Goal: Transaction & Acquisition: Purchase product/service

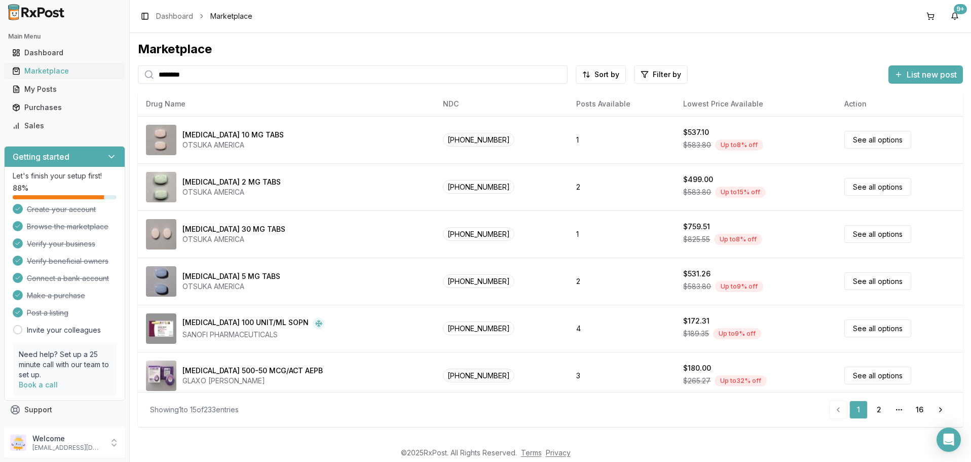
click at [41, 75] on div "Marketplace" at bounding box center [64, 71] width 105 height 10
click at [207, 77] on input "********" at bounding box center [353, 74] width 430 height 18
paste input "***"
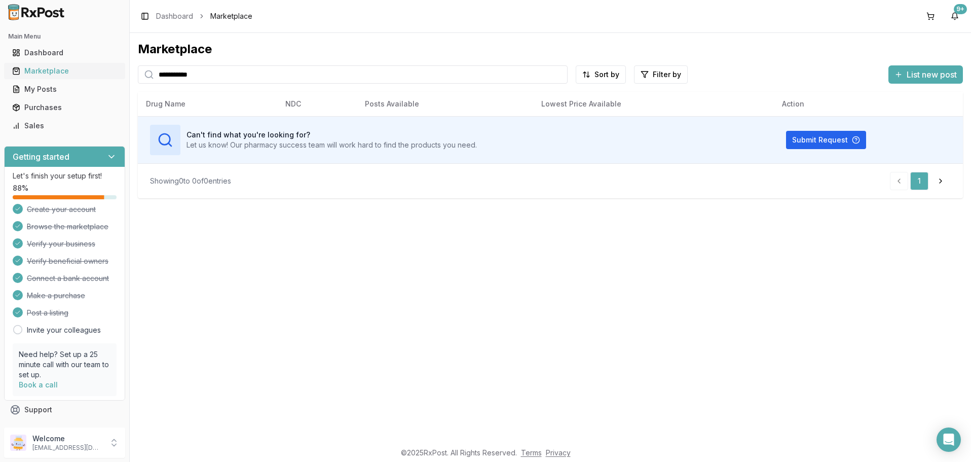
drag, startPoint x: 42, startPoint y: 68, endPoint x: 57, endPoint y: 71, distance: 15.6
click at [42, 67] on div "Marketplace" at bounding box center [64, 71] width 105 height 10
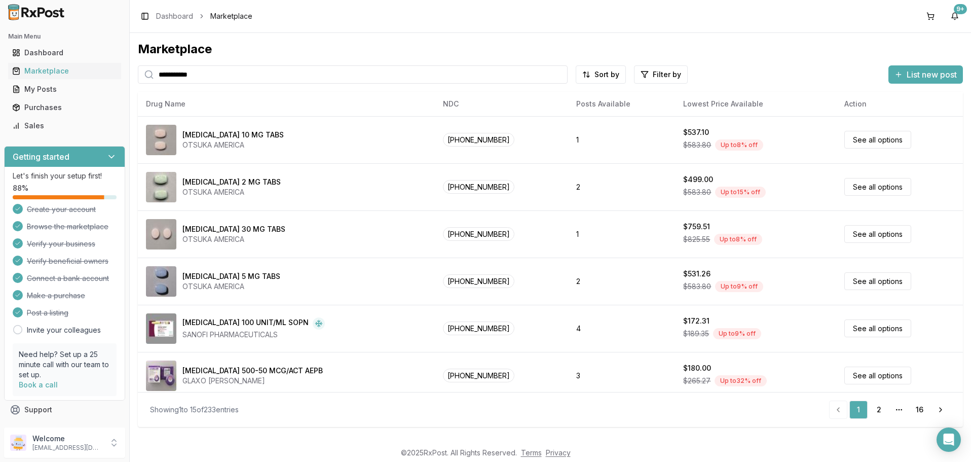
drag, startPoint x: 229, startPoint y: 76, endPoint x: 42, endPoint y: 86, distance: 187.3
click at [138, 84] on input "**********" at bounding box center [353, 74] width 430 height 18
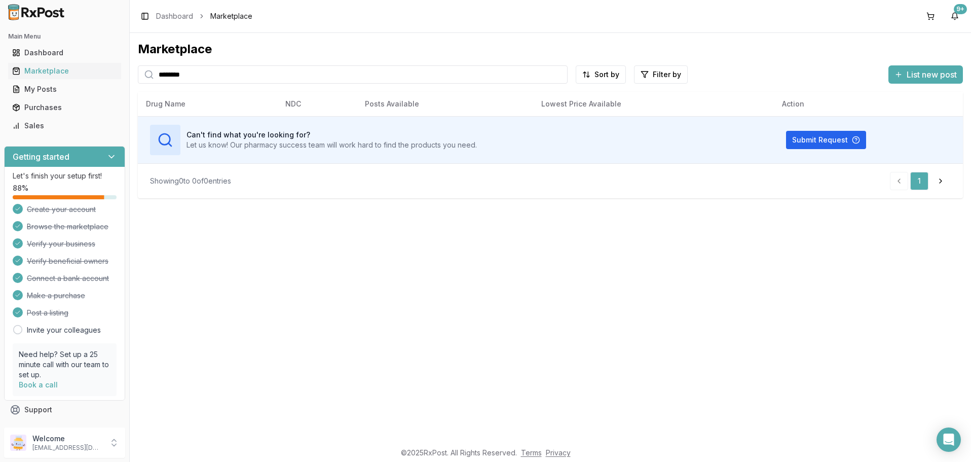
click at [203, 74] on input "********" at bounding box center [353, 74] width 430 height 18
type input "*******"
click at [36, 71] on div "Marketplace" at bounding box center [64, 71] width 105 height 10
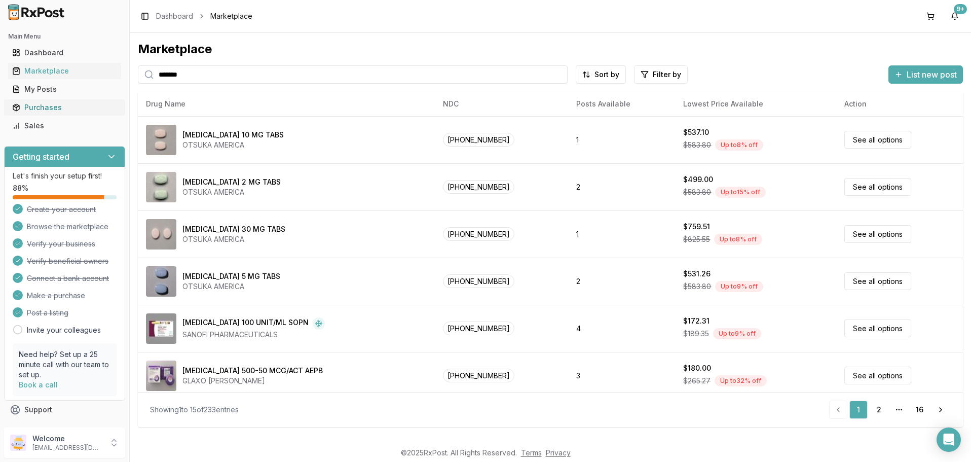
click at [37, 110] on div "Purchases" at bounding box center [64, 107] width 105 height 10
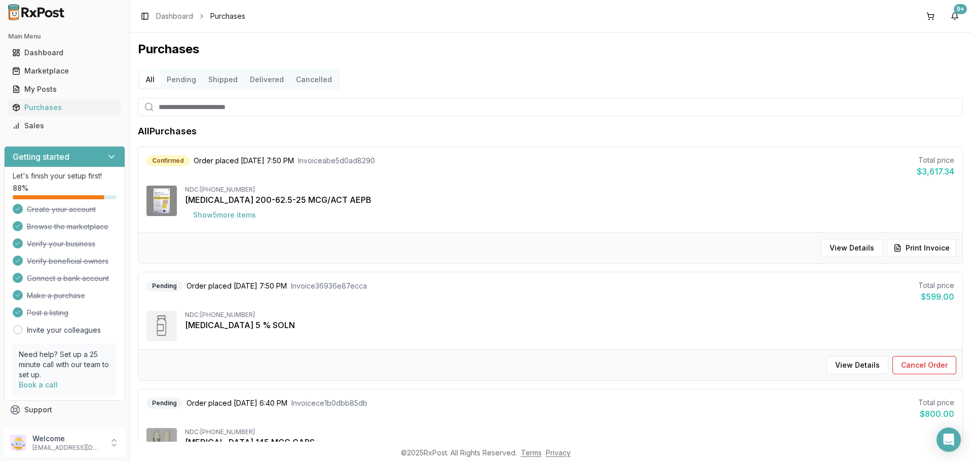
click at [176, 82] on button "Pending" at bounding box center [182, 79] width 42 height 16
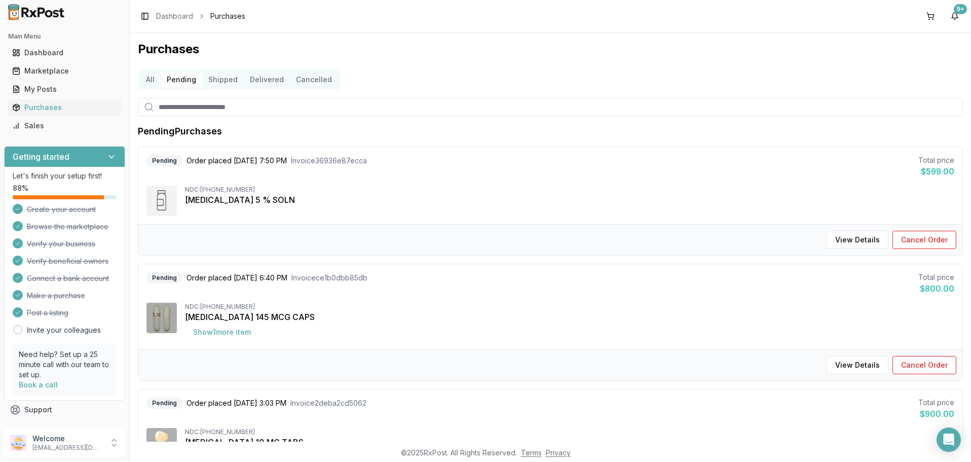
click at [218, 80] on button "Shipped" at bounding box center [223, 79] width 42 height 16
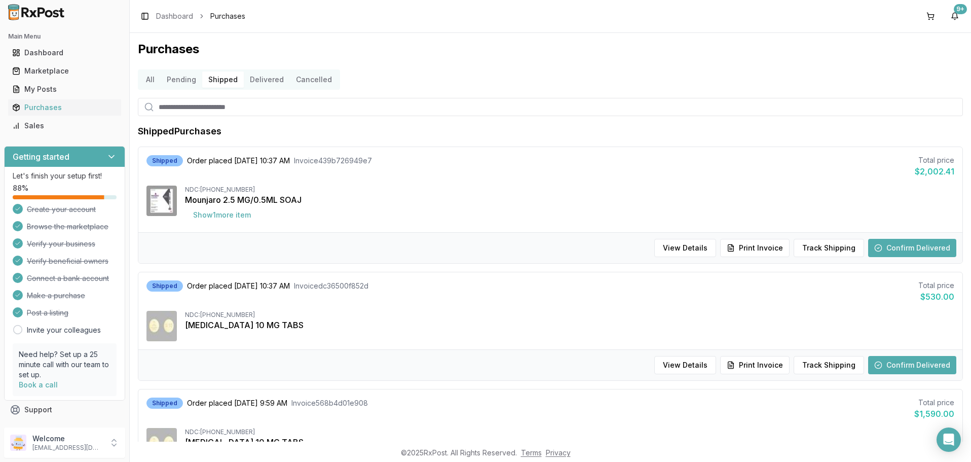
click at [264, 81] on button "Delivered" at bounding box center [267, 79] width 46 height 16
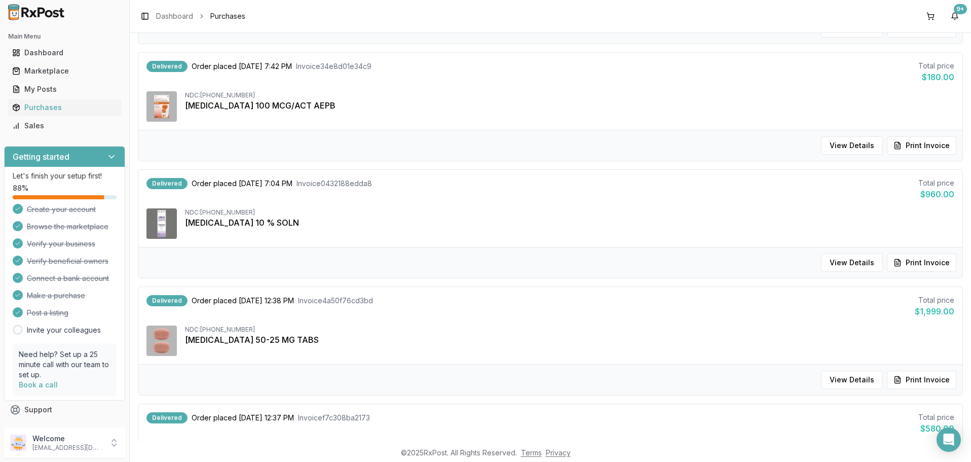
scroll to position [951, 0]
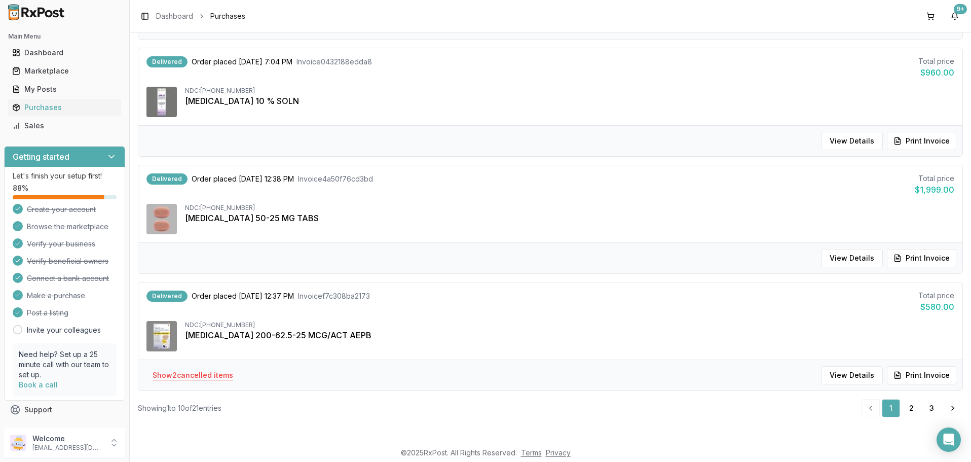
click at [209, 369] on button "Show 2 cancelled item s" at bounding box center [192, 375] width 97 height 18
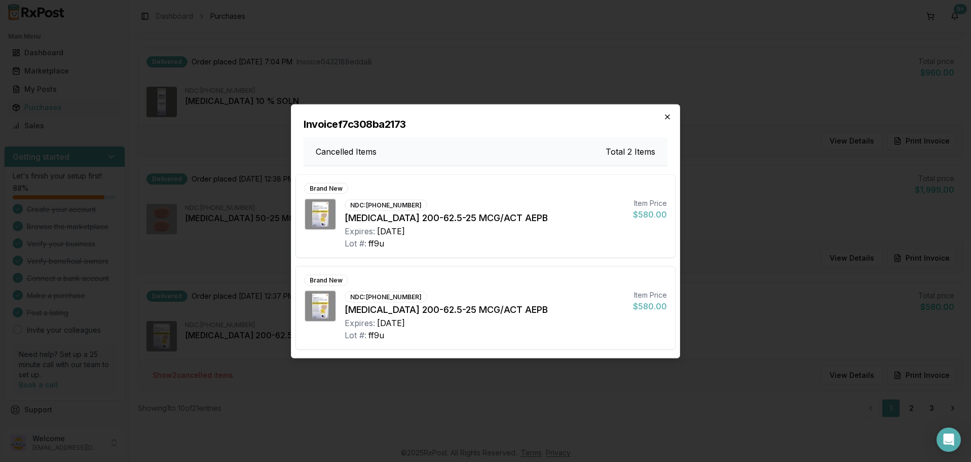
click at [667, 119] on icon "button" at bounding box center [667, 117] width 8 height 8
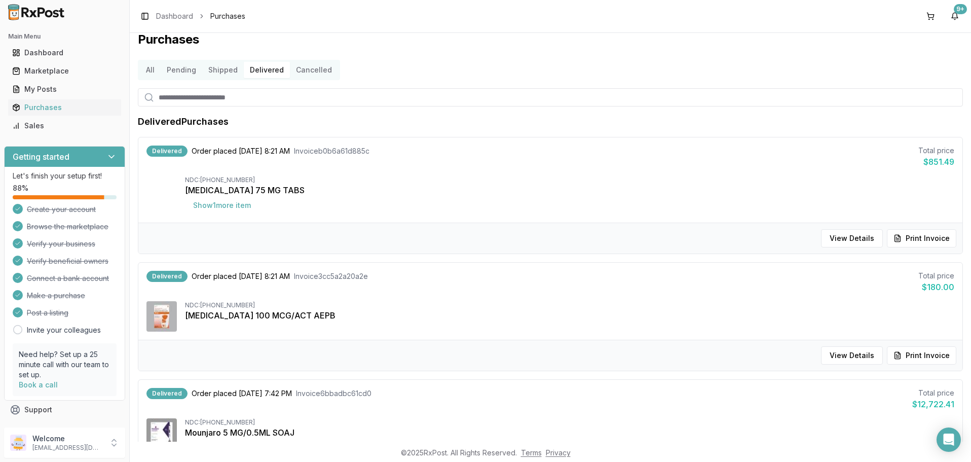
scroll to position [0, 0]
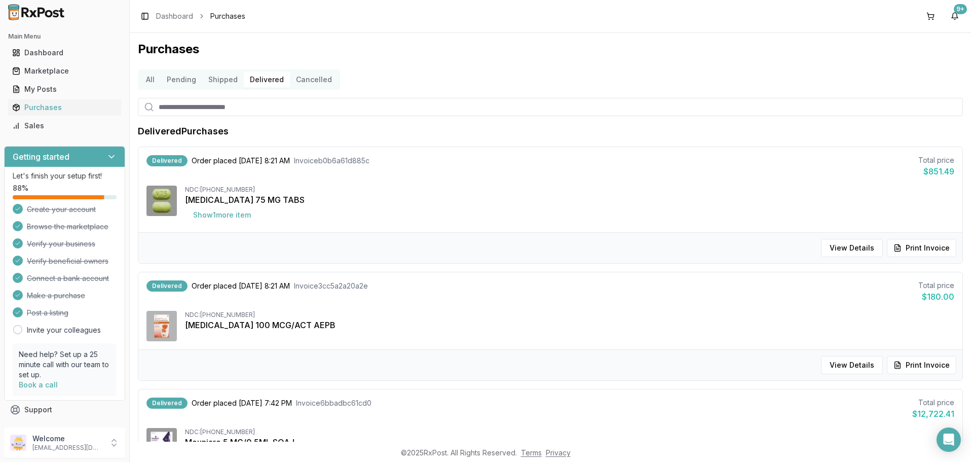
click at [316, 80] on button "Cancelled" at bounding box center [314, 79] width 48 height 16
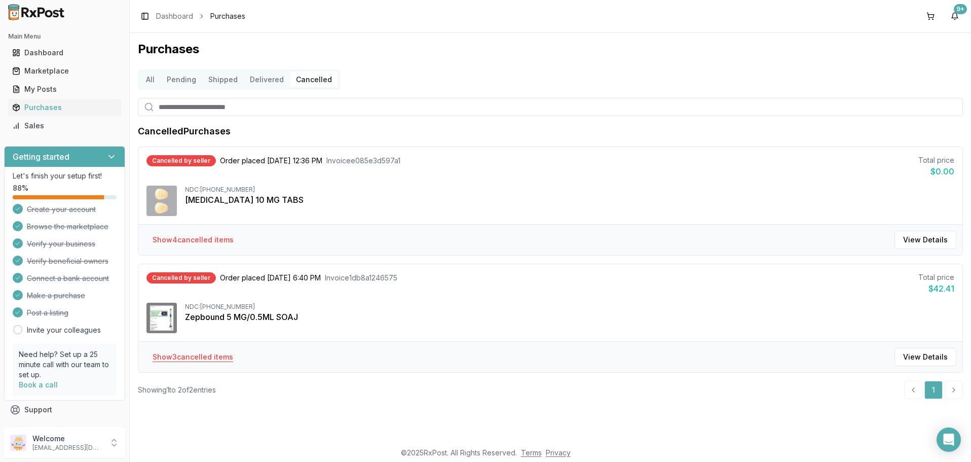
click at [201, 361] on button "Show 3 cancelled item s" at bounding box center [192, 357] width 97 height 18
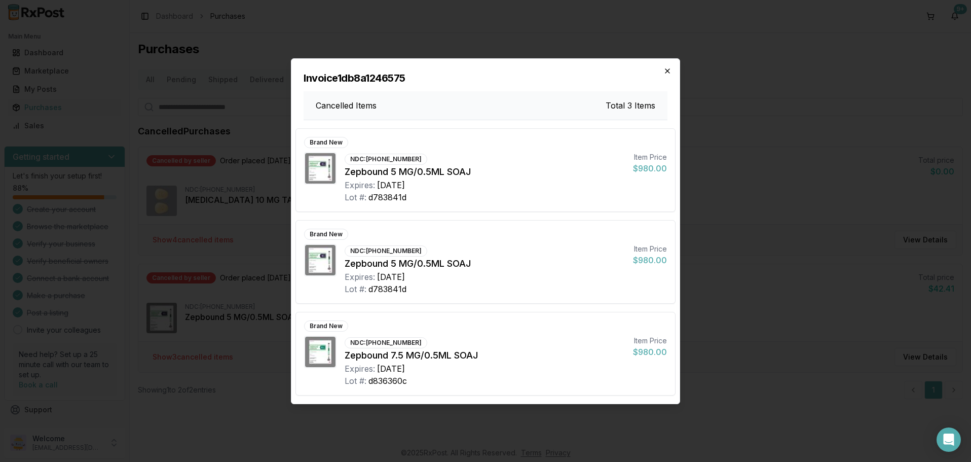
click at [671, 70] on icon "button" at bounding box center [667, 71] width 8 height 8
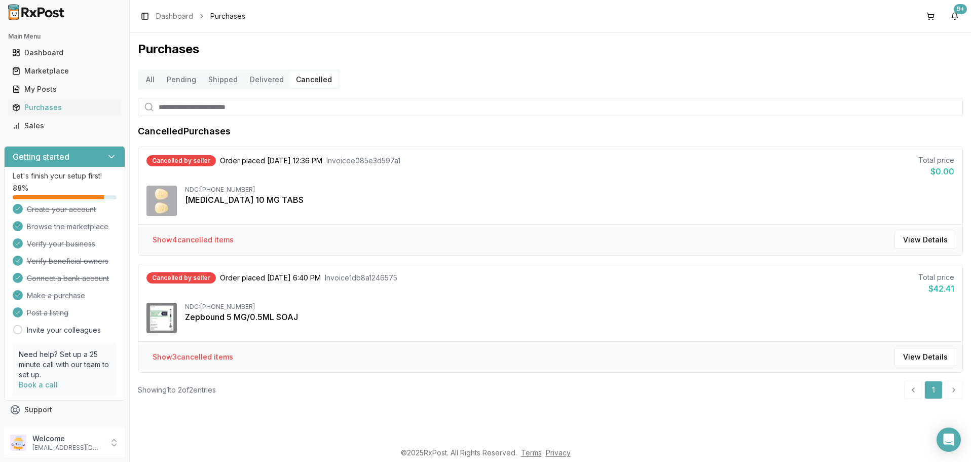
click at [266, 79] on button "Delivered" at bounding box center [267, 79] width 46 height 16
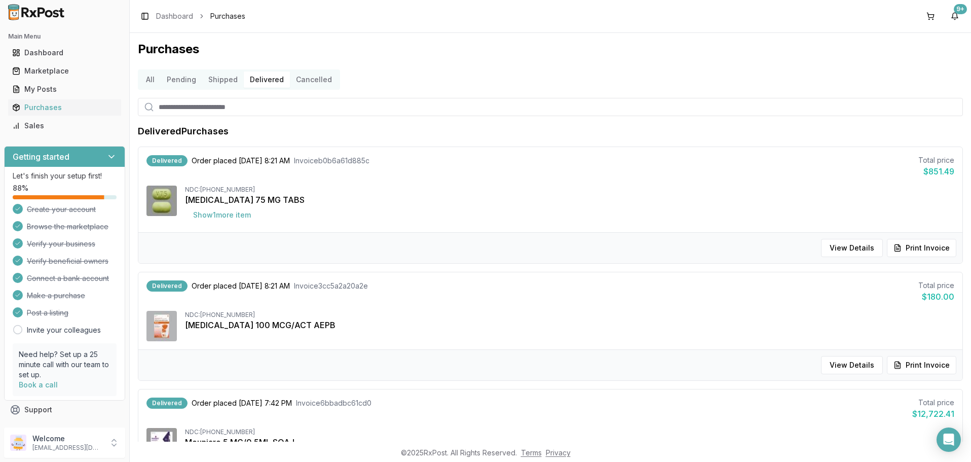
click at [221, 78] on button "Shipped" at bounding box center [223, 79] width 42 height 16
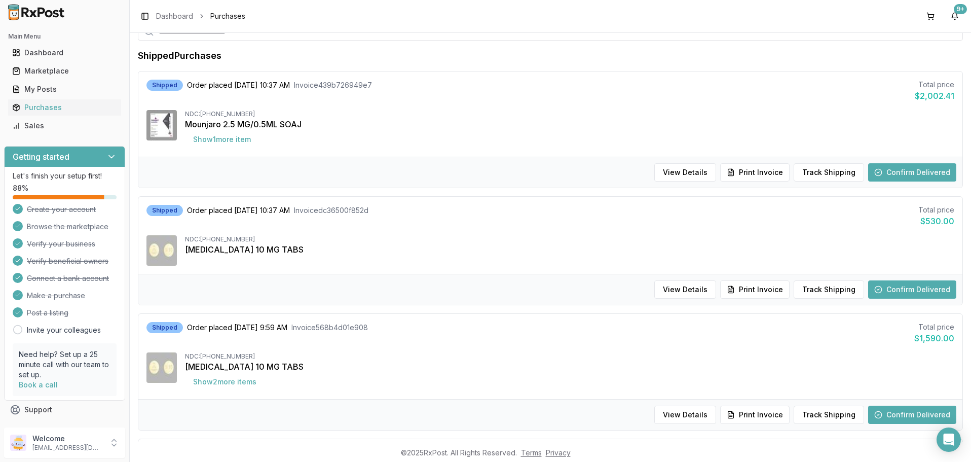
scroll to position [122, 0]
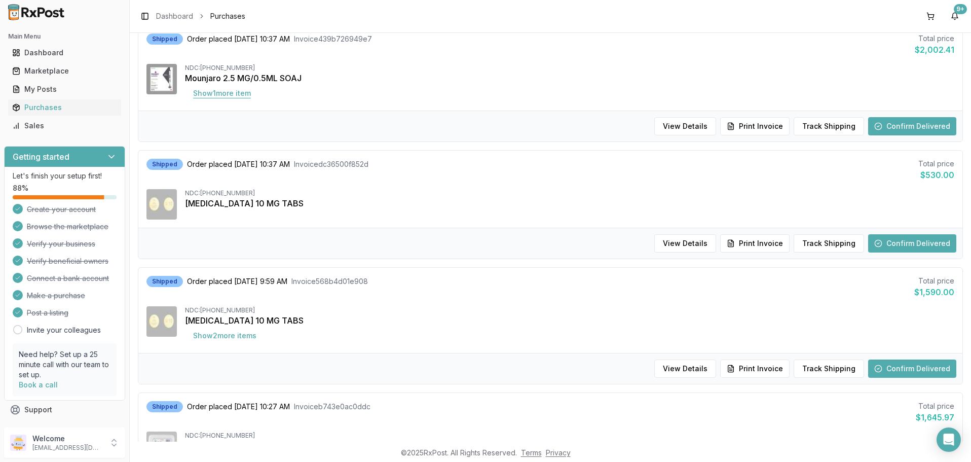
click at [228, 94] on button "Show 1 more item" at bounding box center [222, 93] width 74 height 18
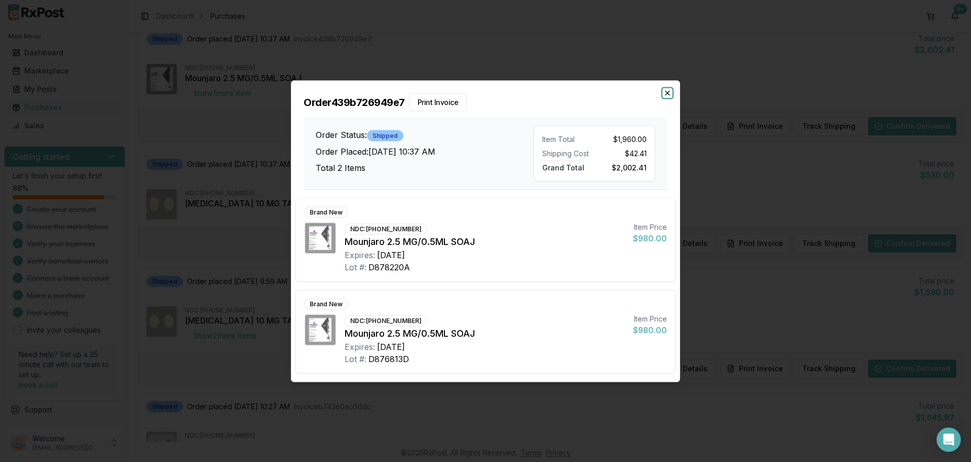
click at [667, 93] on icon "button" at bounding box center [667, 93] width 8 height 8
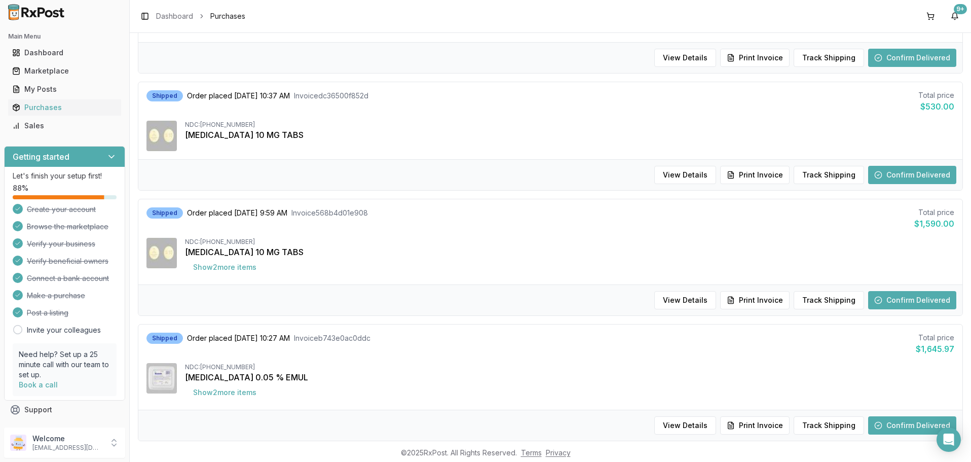
scroll to position [0, 0]
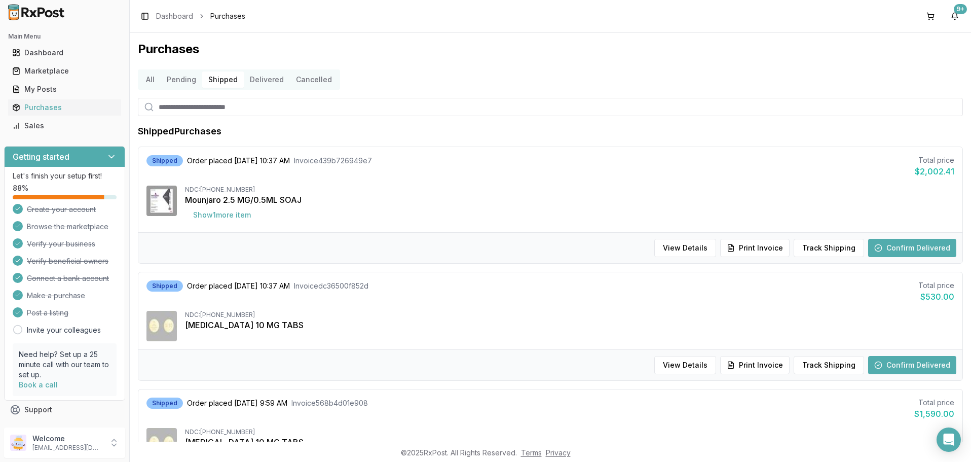
click at [180, 83] on button "Pending" at bounding box center [182, 79] width 42 height 16
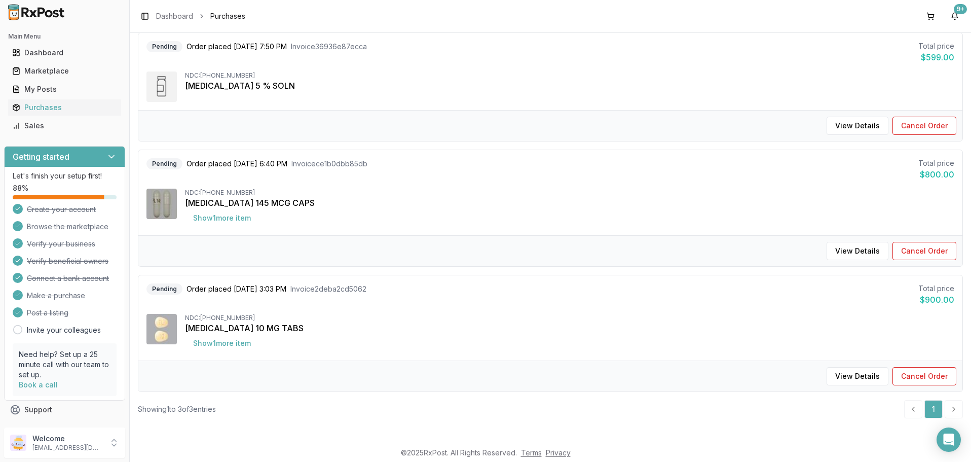
scroll to position [115, 0]
click at [226, 345] on button "Show 1 more item" at bounding box center [222, 342] width 74 height 18
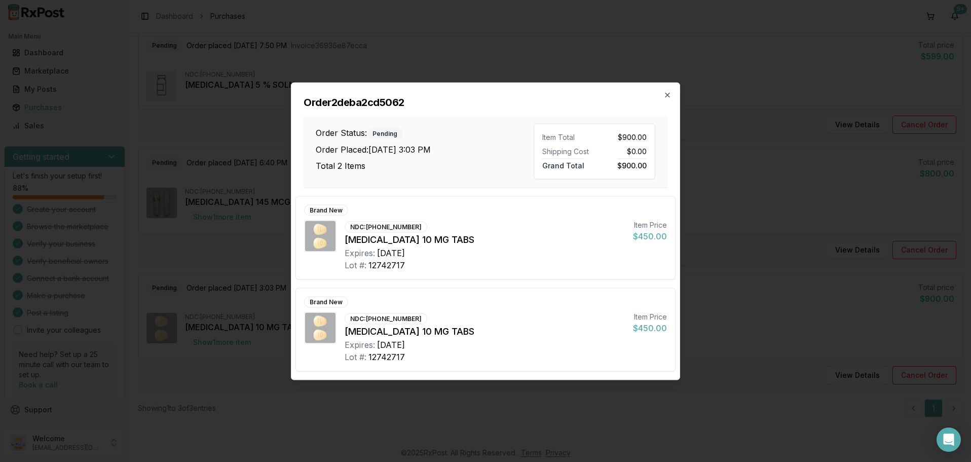
click at [672, 95] on div "Order 2deba2cd5062 Order Status: Pending Order Placed: [DATE] 3:03 PM Total 2 I…" at bounding box center [485, 135] width 388 height 105
click at [665, 94] on icon "button" at bounding box center [667, 95] width 8 height 8
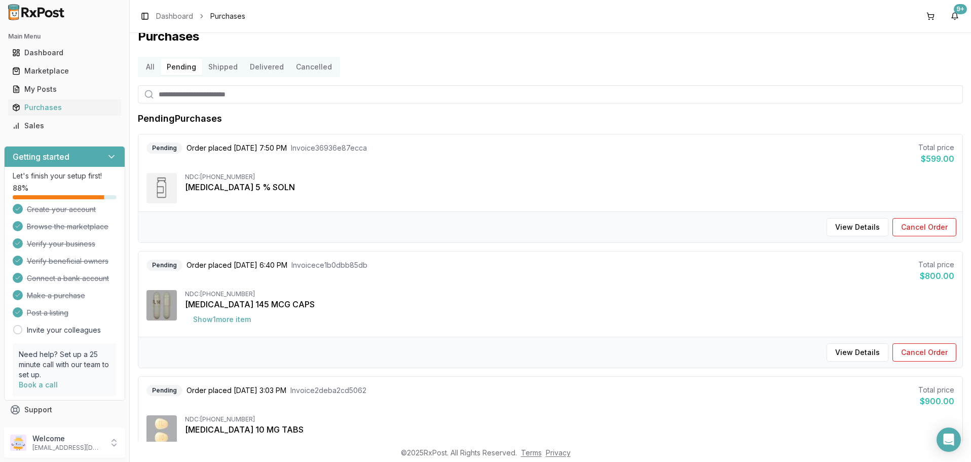
scroll to position [0, 0]
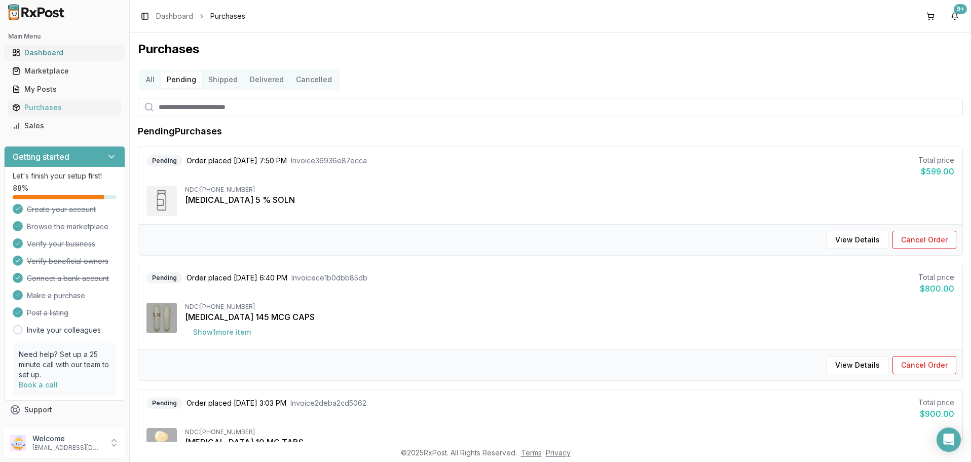
click at [38, 52] on div "Dashboard" at bounding box center [64, 53] width 105 height 10
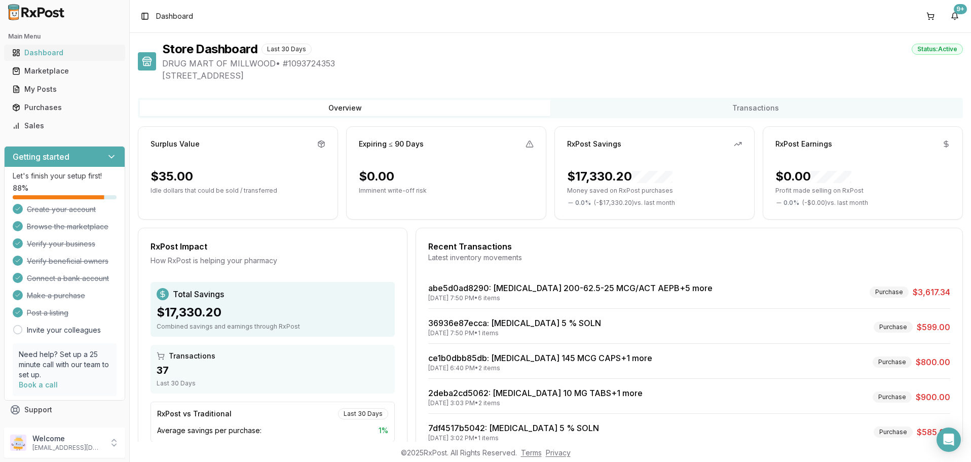
click at [54, 52] on div "Dashboard" at bounding box center [64, 53] width 105 height 10
click at [39, 72] on div "Marketplace" at bounding box center [64, 71] width 105 height 10
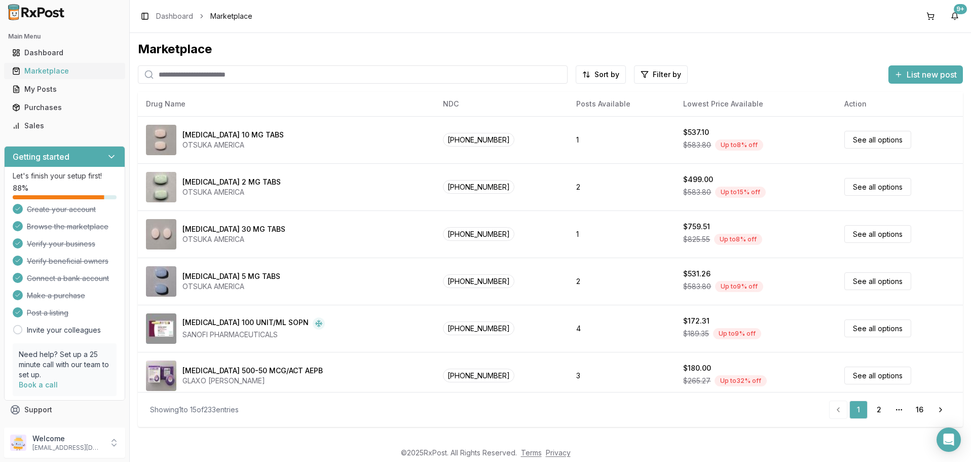
click at [38, 71] on div "Marketplace" at bounding box center [64, 71] width 105 height 10
click at [227, 75] on input "search" at bounding box center [353, 74] width 430 height 18
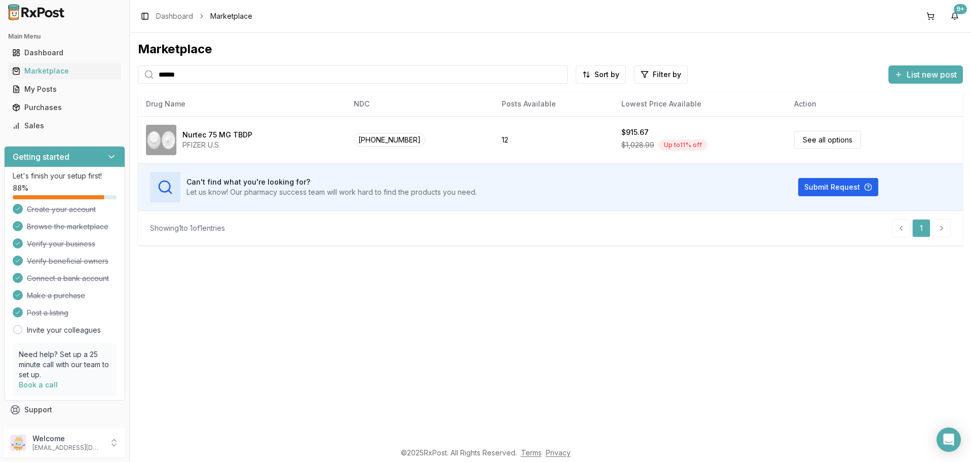
click at [196, 76] on input "******" at bounding box center [353, 74] width 430 height 18
paste input "*****"
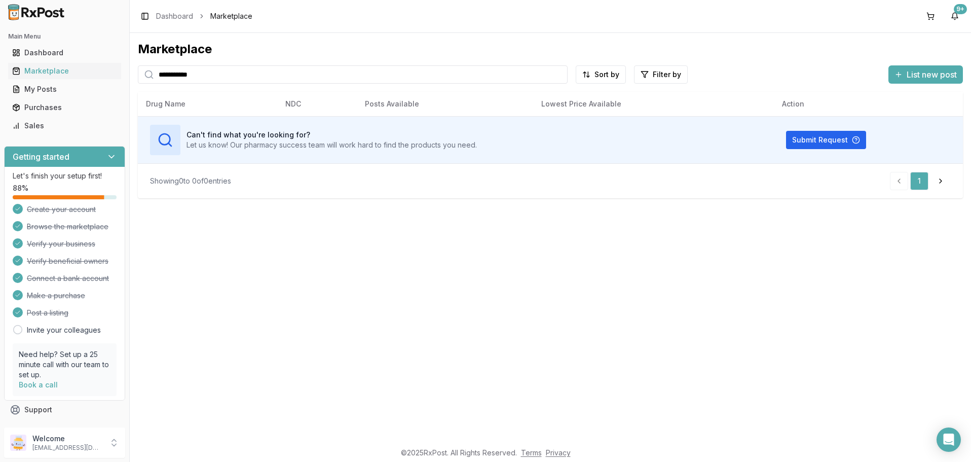
drag, startPoint x: 232, startPoint y: 72, endPoint x: 3, endPoint y: 73, distance: 228.6
click at [138, 73] on input "**********" at bounding box center [353, 74] width 430 height 18
drag, startPoint x: 237, startPoint y: 75, endPoint x: 66, endPoint y: 65, distance: 170.6
click at [138, 65] on input "********" at bounding box center [353, 74] width 430 height 18
type input "********"
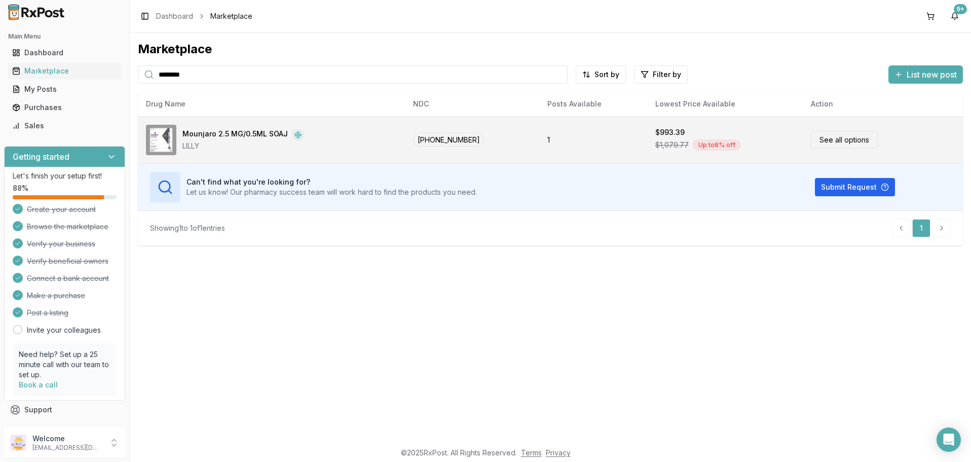
click at [823, 140] on link "See all options" at bounding box center [844, 140] width 67 height 18
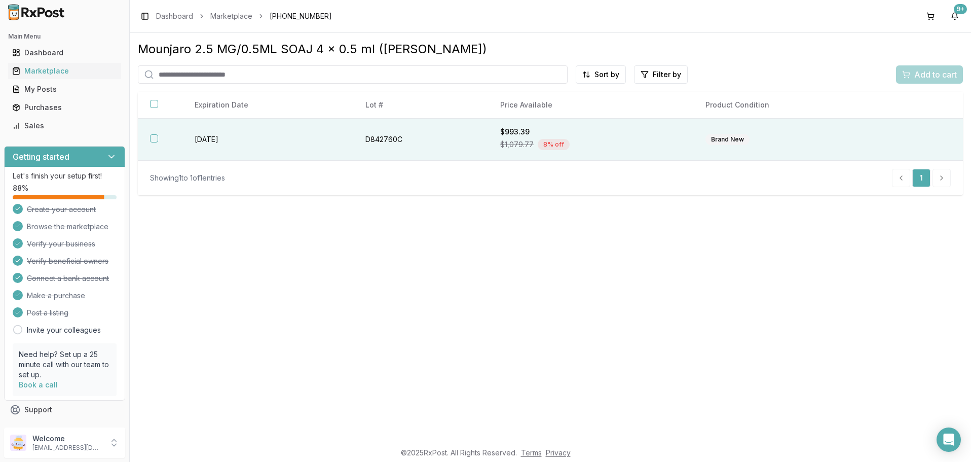
click at [153, 142] on button "button" at bounding box center [154, 138] width 8 height 8
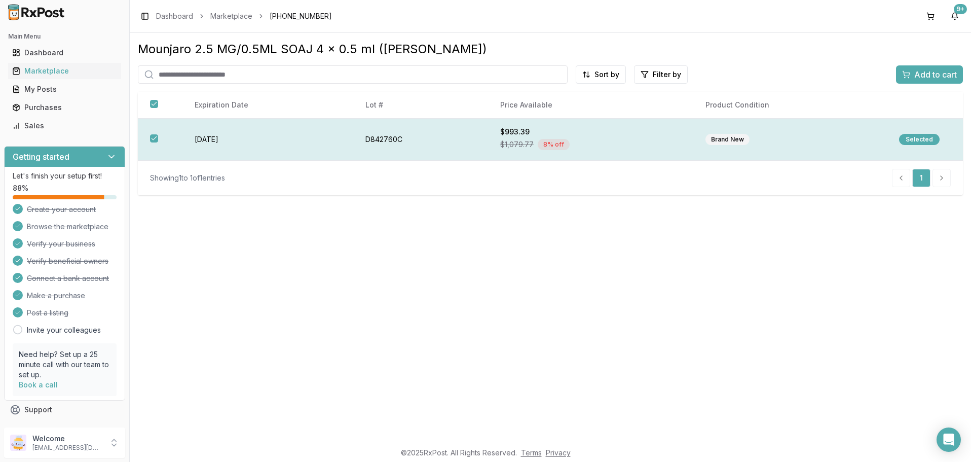
click at [922, 140] on div "Selected" at bounding box center [919, 139] width 41 height 11
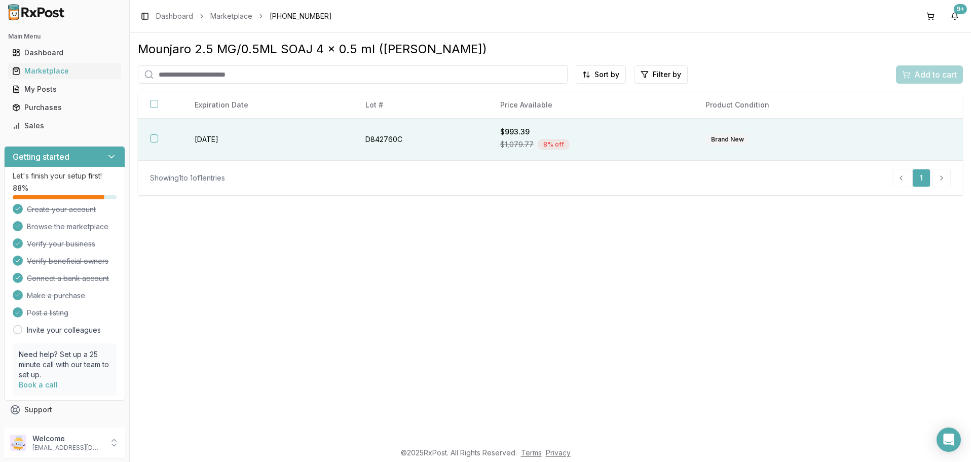
click at [924, 75] on div "Add to cart" at bounding box center [929, 74] width 67 height 18
drag, startPoint x: 932, startPoint y: 18, endPoint x: 269, endPoint y: 254, distance: 703.6
click at [269, 254] on div "Toggle Sidebar Dashboard Marketplace [PHONE_NUMBER] 9+ Mounjaro 2.5 MG/0.5ML SO…" at bounding box center [550, 231] width 841 height 462
drag, startPoint x: 154, startPoint y: 143, endPoint x: 167, endPoint y: 146, distance: 13.4
click at [155, 142] on button "button" at bounding box center [154, 138] width 8 height 8
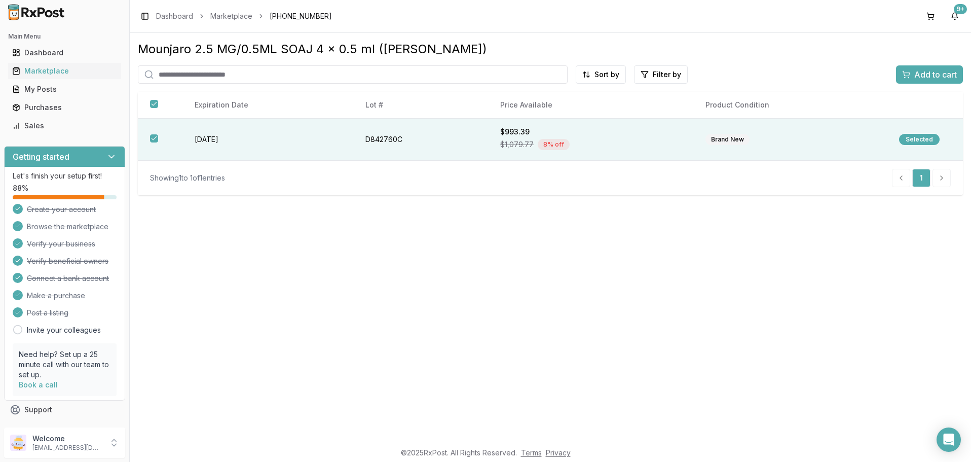
click at [921, 73] on span "Add to cart" at bounding box center [935, 74] width 43 height 12
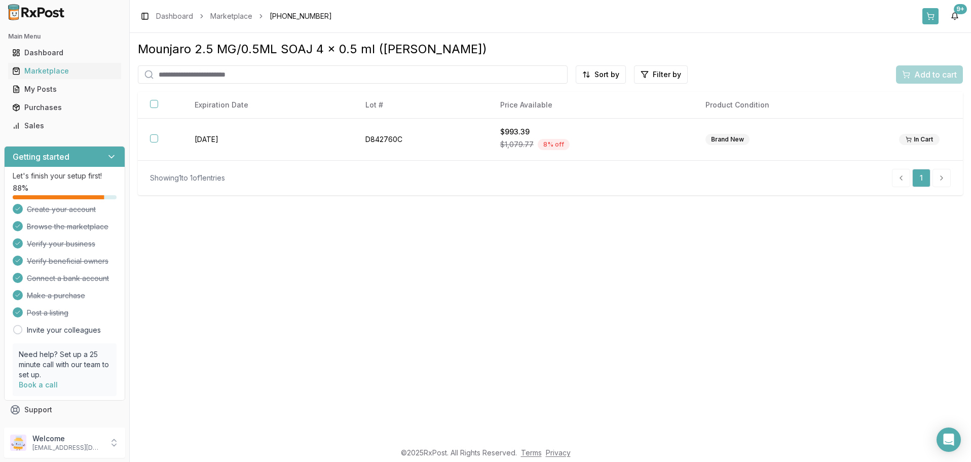
click at [925, 17] on button at bounding box center [930, 16] width 16 height 16
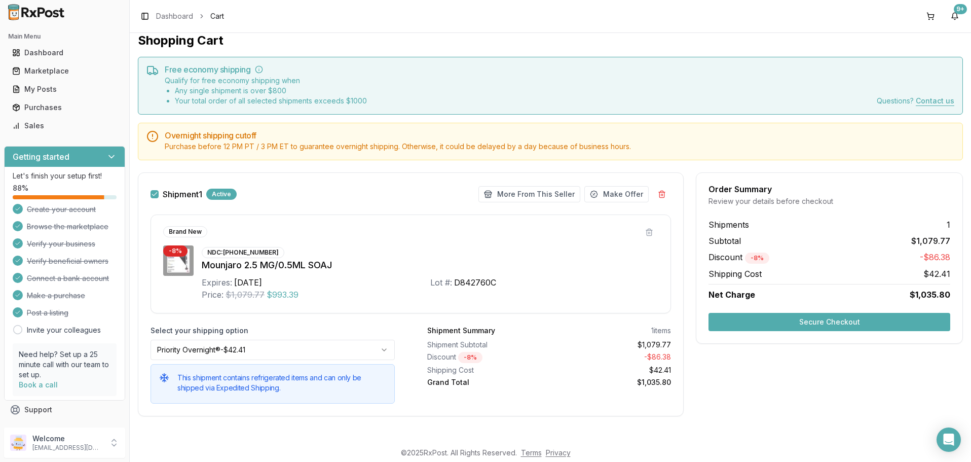
scroll to position [12, 0]
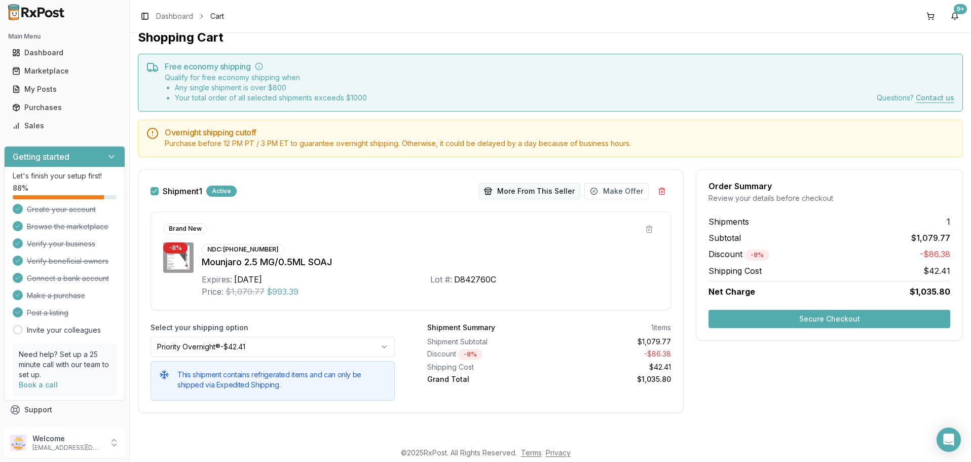
click at [548, 192] on button "More From This Seller" at bounding box center [529, 191] width 102 height 16
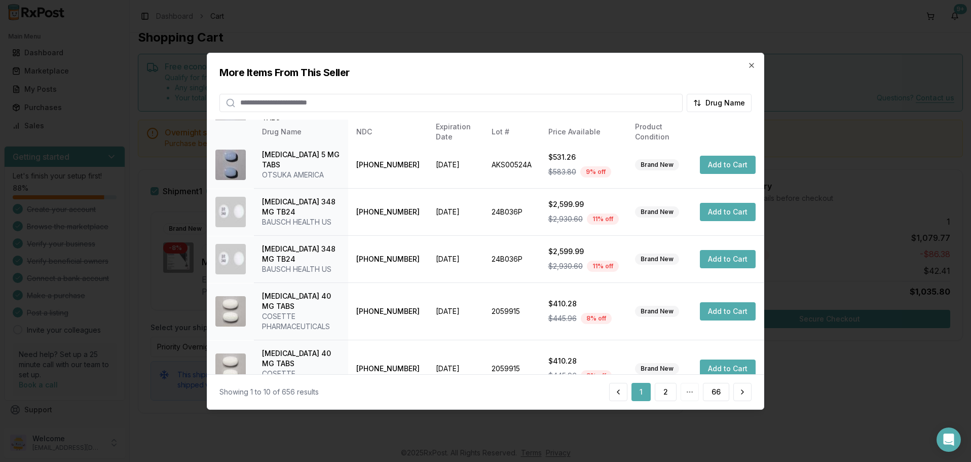
scroll to position [242, 0]
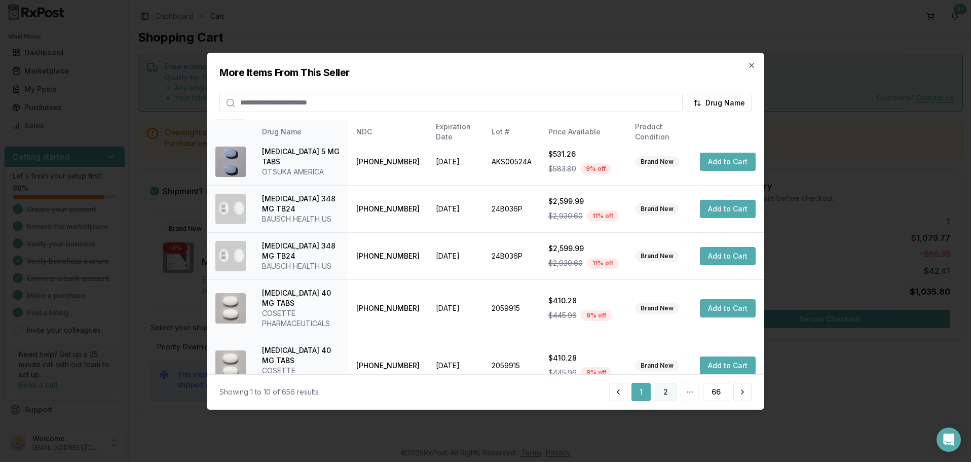
click at [663, 390] on button "2" at bounding box center [666, 392] width 22 height 18
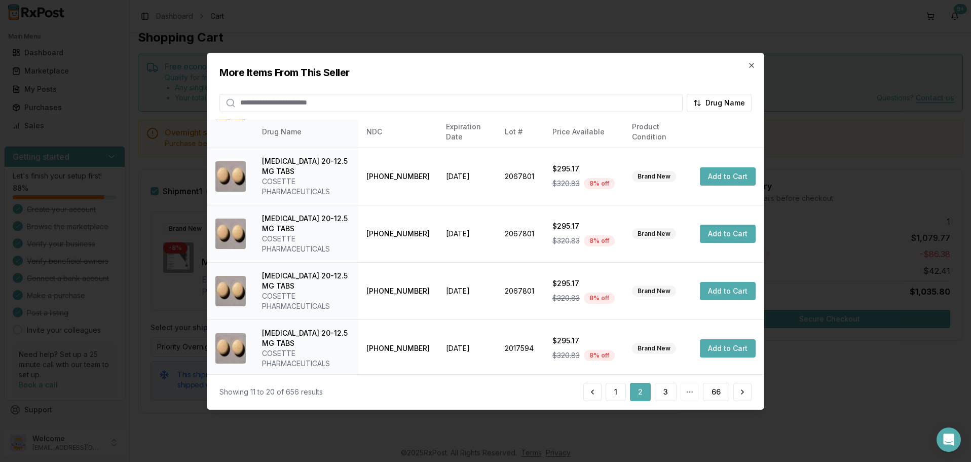
scroll to position [303, 0]
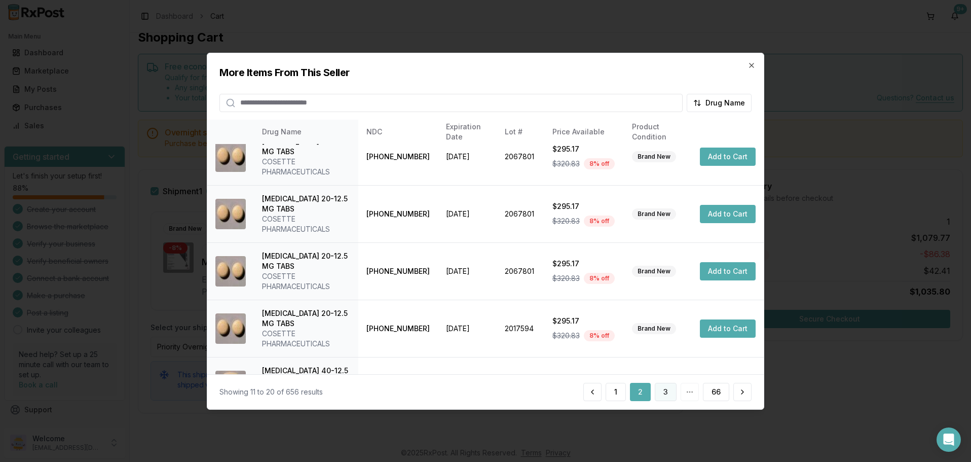
click at [664, 390] on button "3" at bounding box center [666, 392] width 22 height 18
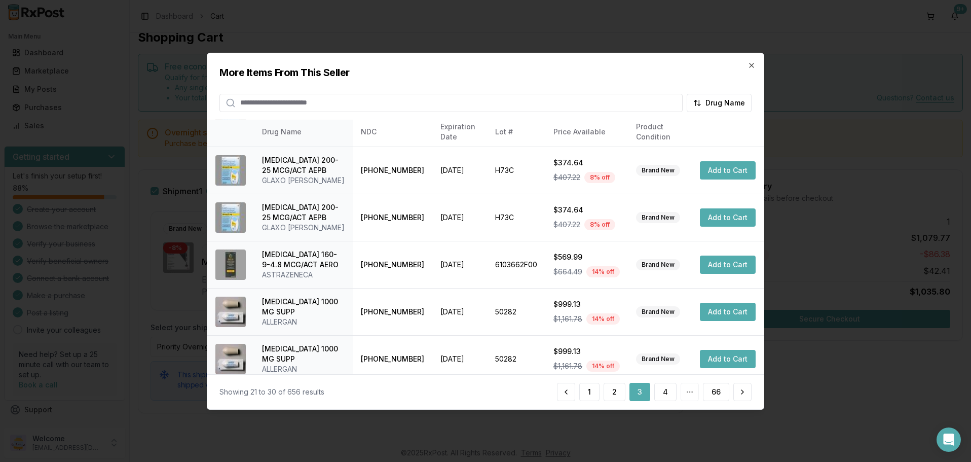
scroll to position [262, 0]
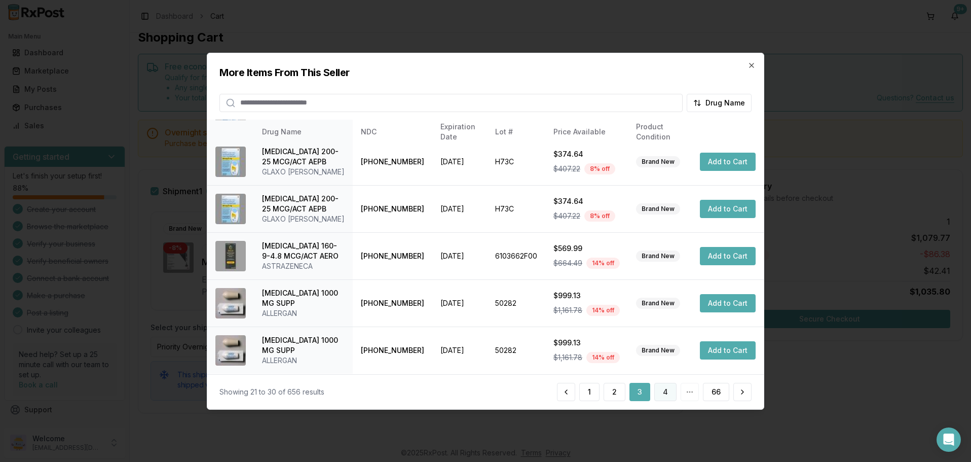
click at [668, 391] on button "4" at bounding box center [665, 392] width 22 height 18
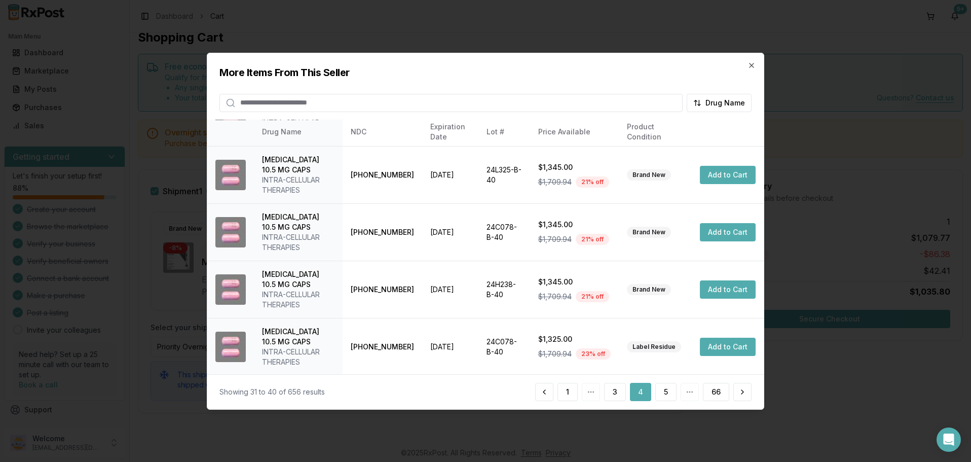
scroll to position [313, 0]
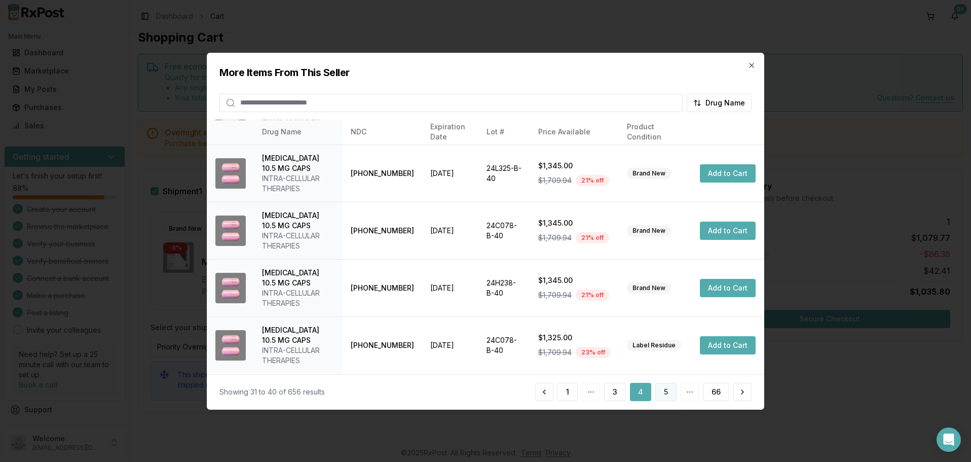
click at [664, 393] on button "5" at bounding box center [665, 392] width 21 height 18
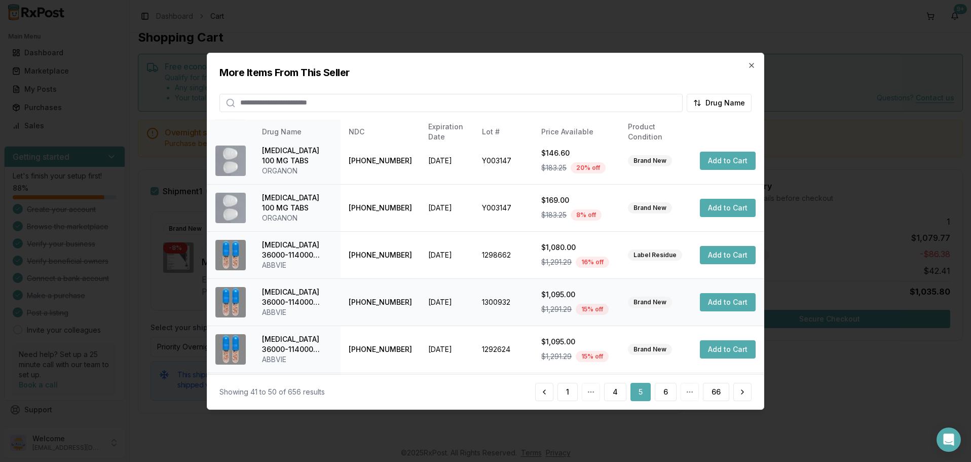
scroll to position [252, 0]
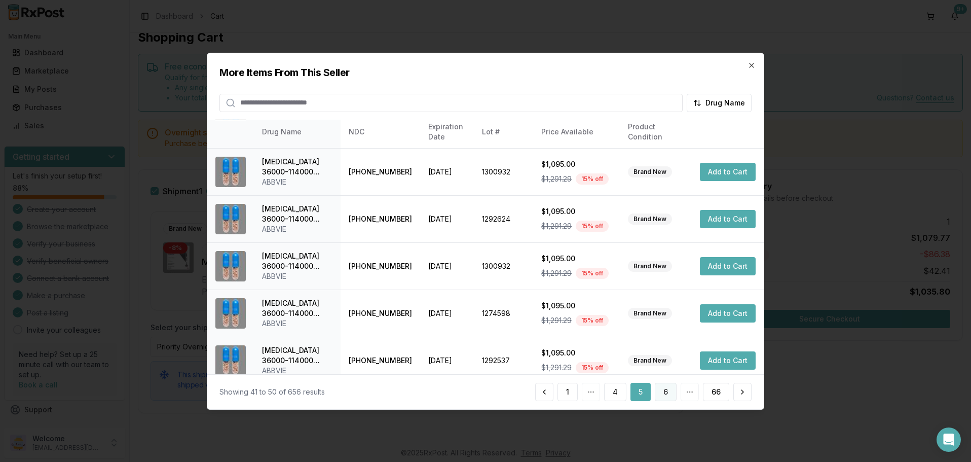
click at [664, 388] on button "6" at bounding box center [666, 392] width 22 height 18
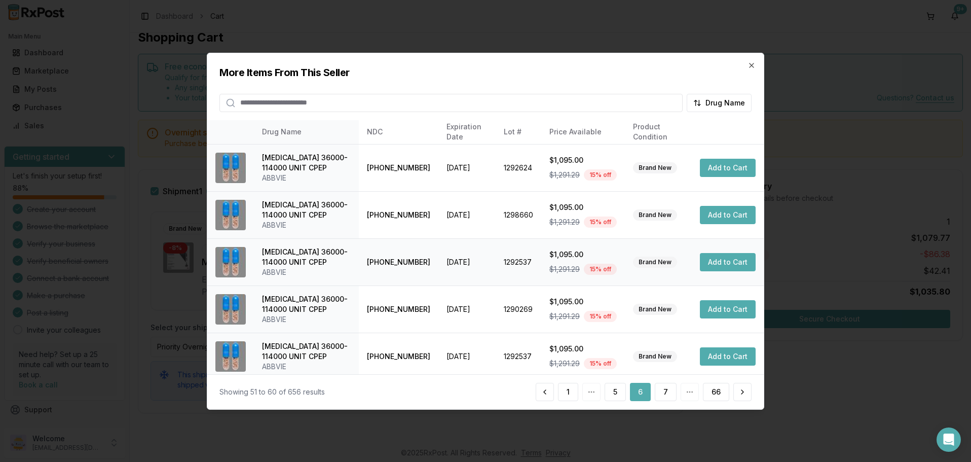
scroll to position [242, 0]
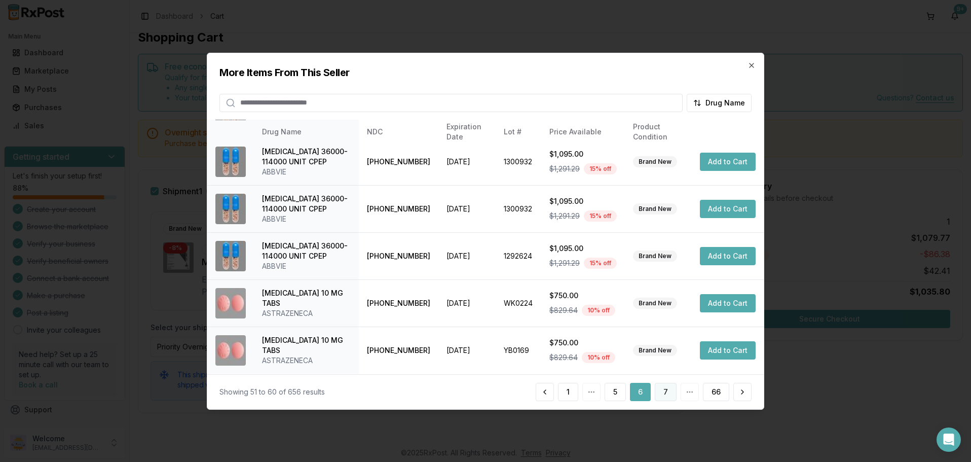
click at [664, 390] on button "7" at bounding box center [666, 392] width 22 height 18
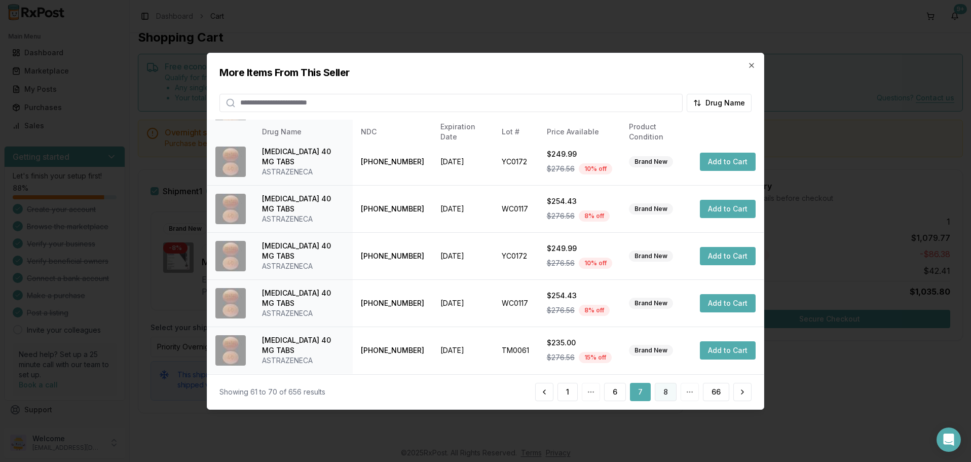
click at [671, 392] on button "8" at bounding box center [666, 392] width 22 height 18
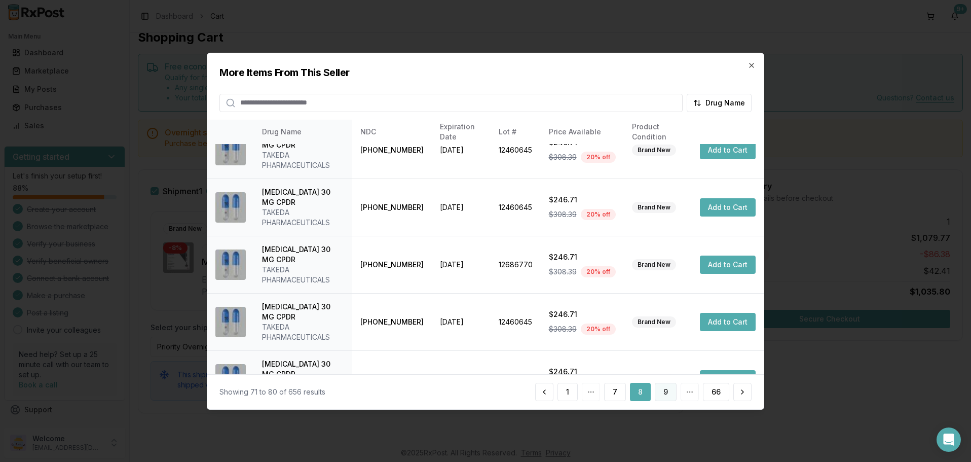
click at [661, 390] on button "9" at bounding box center [666, 392] width 22 height 18
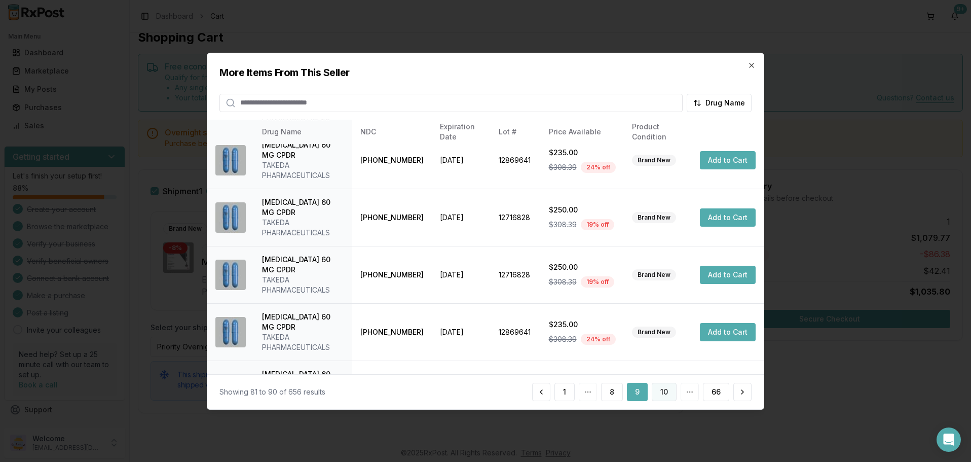
click at [667, 390] on button "10" at bounding box center [664, 392] width 25 height 18
click at [670, 397] on button "11" at bounding box center [664, 392] width 23 height 18
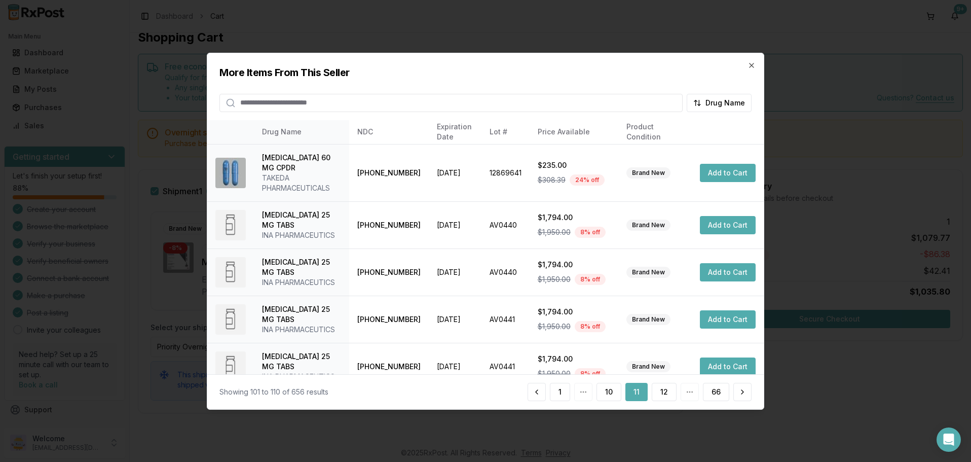
scroll to position [252, 0]
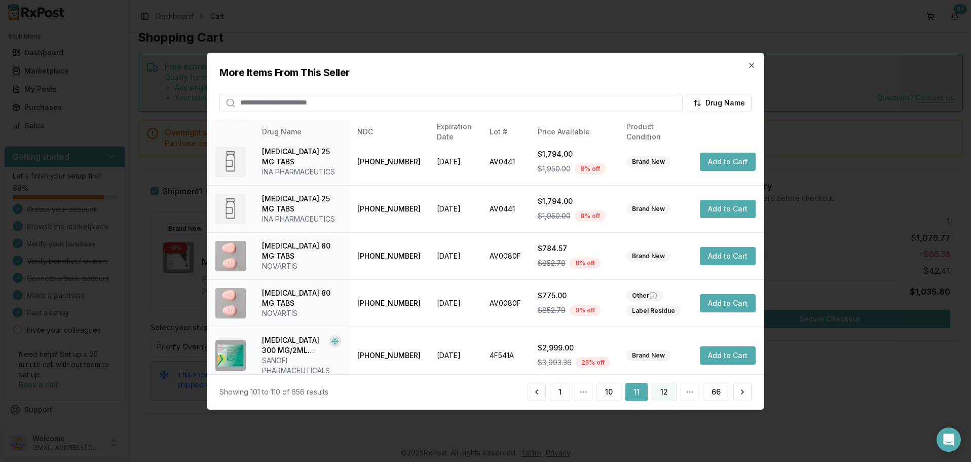
click at [666, 392] on button "12" at bounding box center [664, 392] width 25 height 18
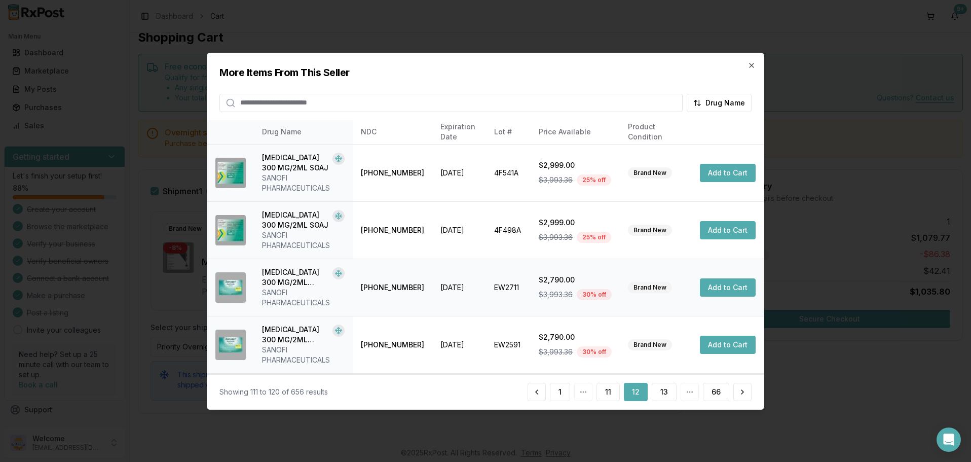
scroll to position [343, 0]
click at [662, 390] on button "13" at bounding box center [664, 392] width 25 height 18
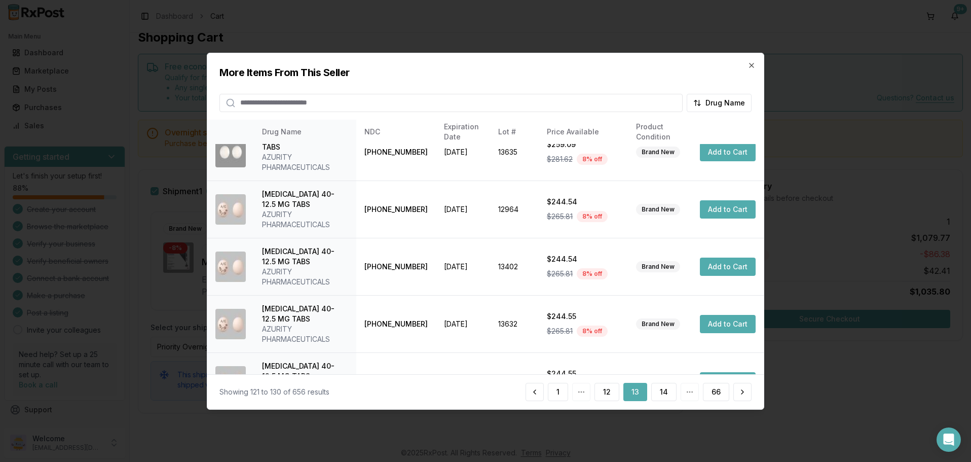
scroll to position [294, 0]
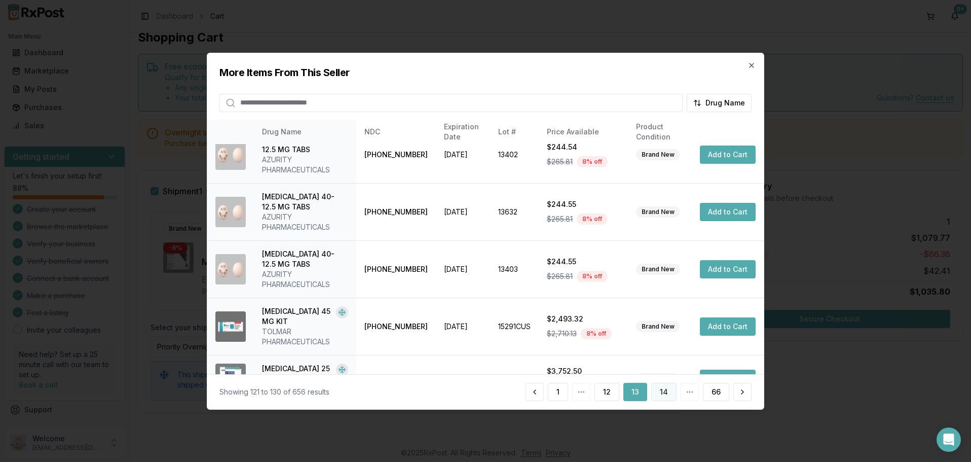
click at [663, 392] on button "14" at bounding box center [663, 392] width 25 height 18
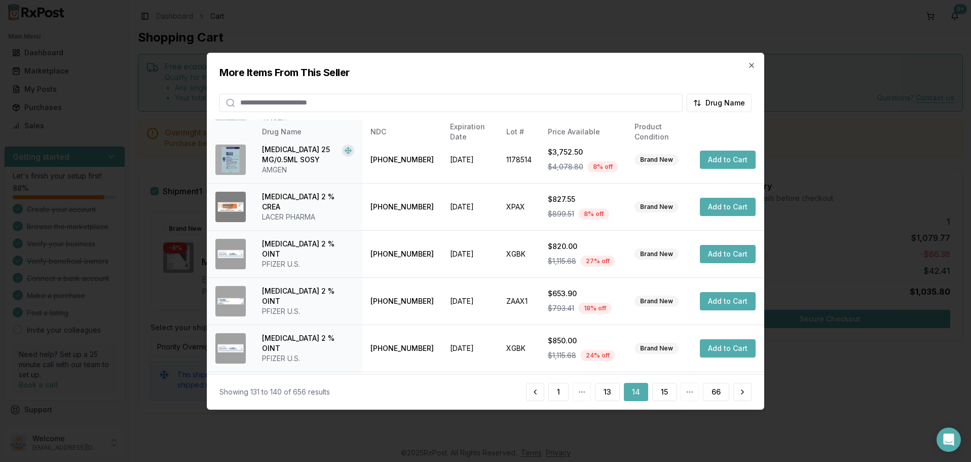
scroll to position [242, 0]
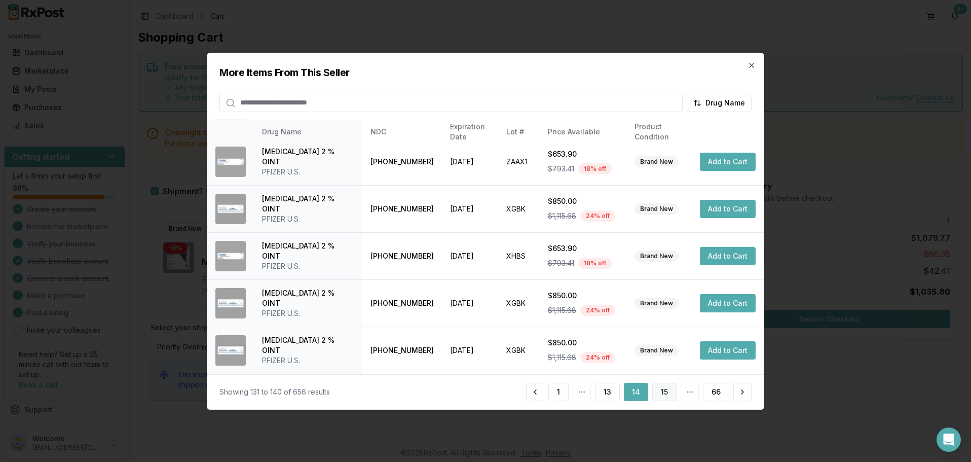
click at [661, 395] on button "15" at bounding box center [664, 392] width 24 height 18
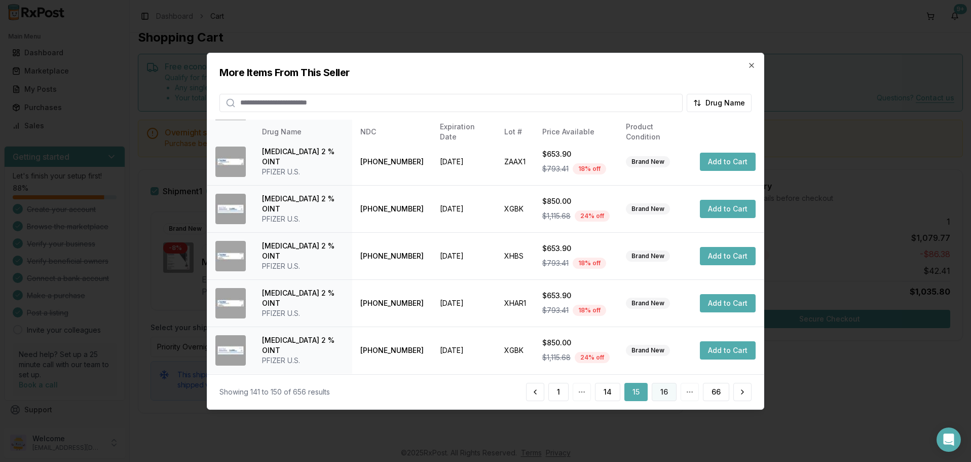
click at [665, 398] on button "16" at bounding box center [664, 392] width 25 height 18
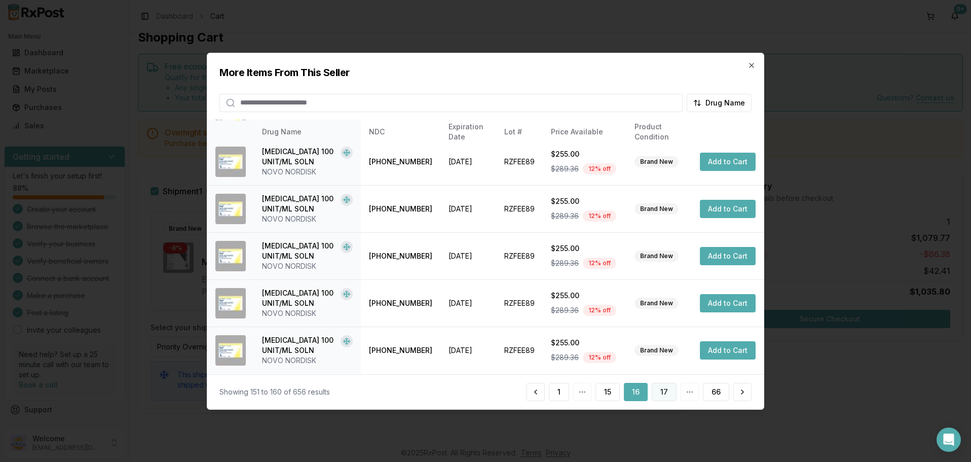
click at [667, 389] on button "17" at bounding box center [664, 392] width 25 height 18
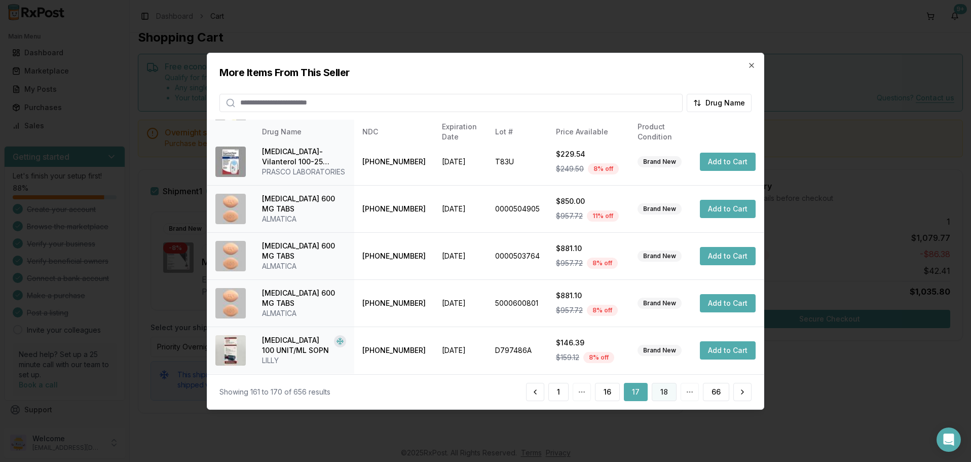
click at [659, 391] on button "18" at bounding box center [664, 392] width 25 height 18
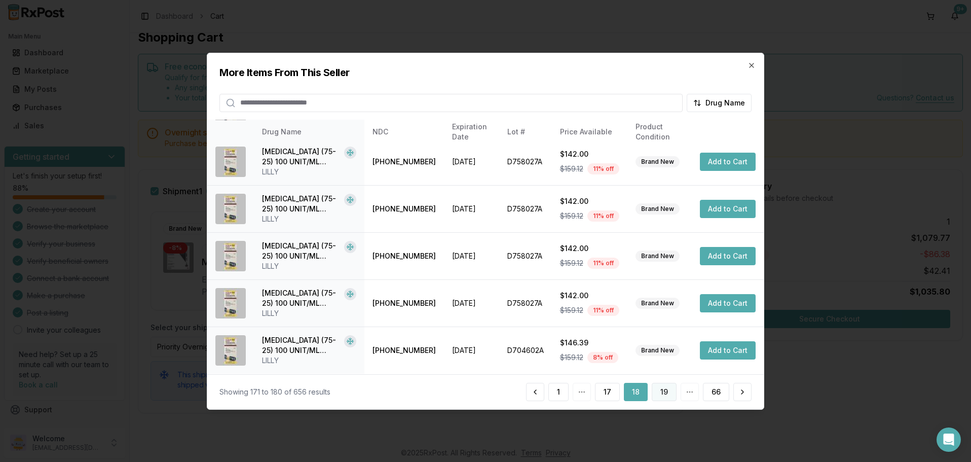
click at [672, 394] on button "19" at bounding box center [664, 392] width 25 height 18
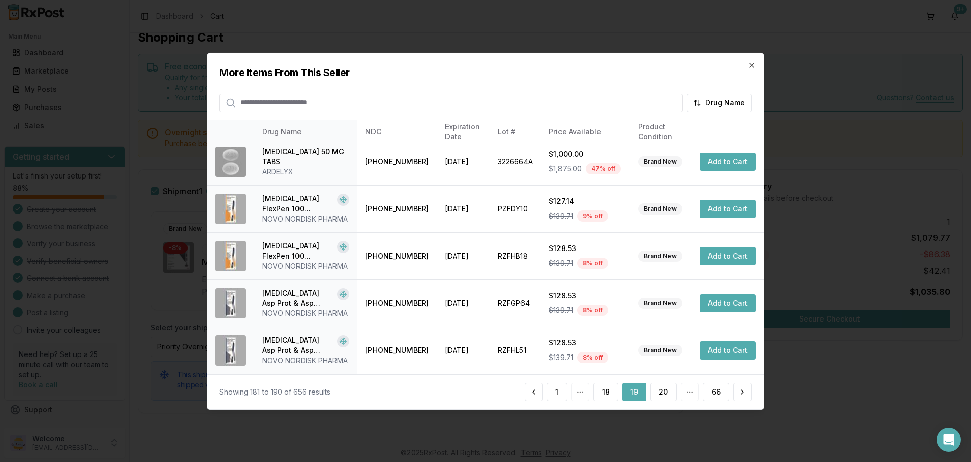
scroll to position [221, 0]
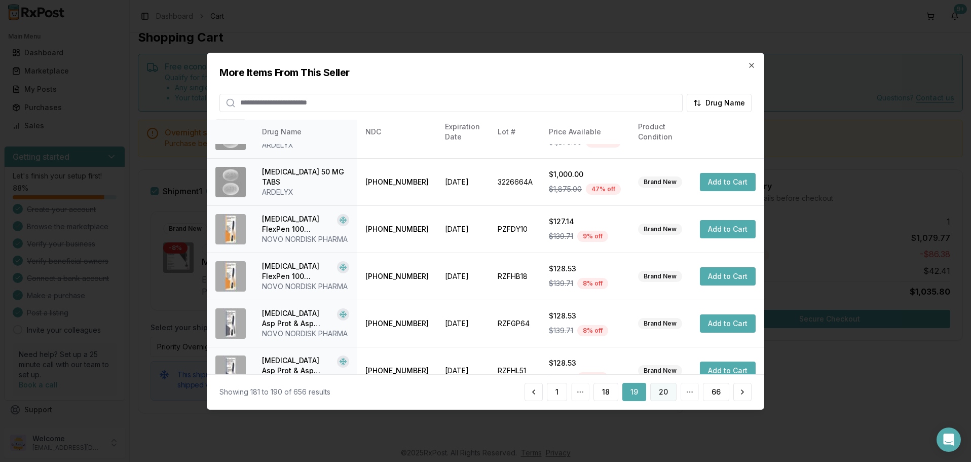
click at [664, 389] on button "20" at bounding box center [663, 392] width 26 height 18
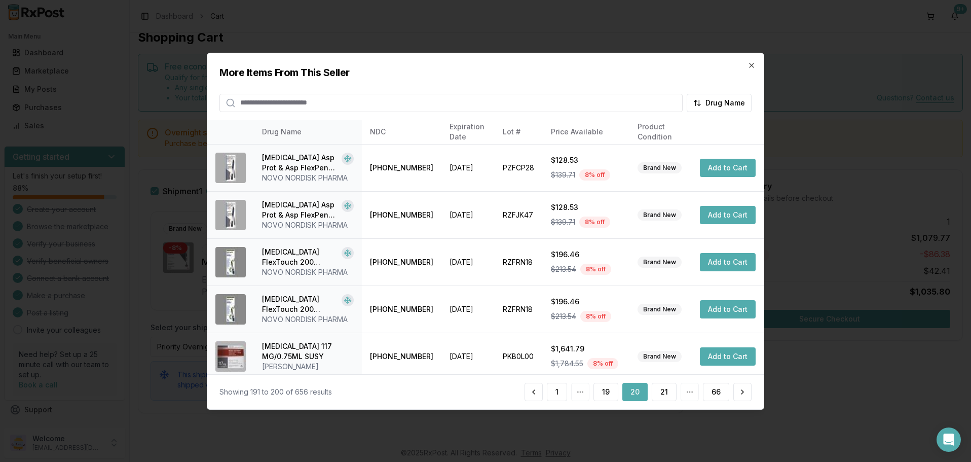
scroll to position [242, 0]
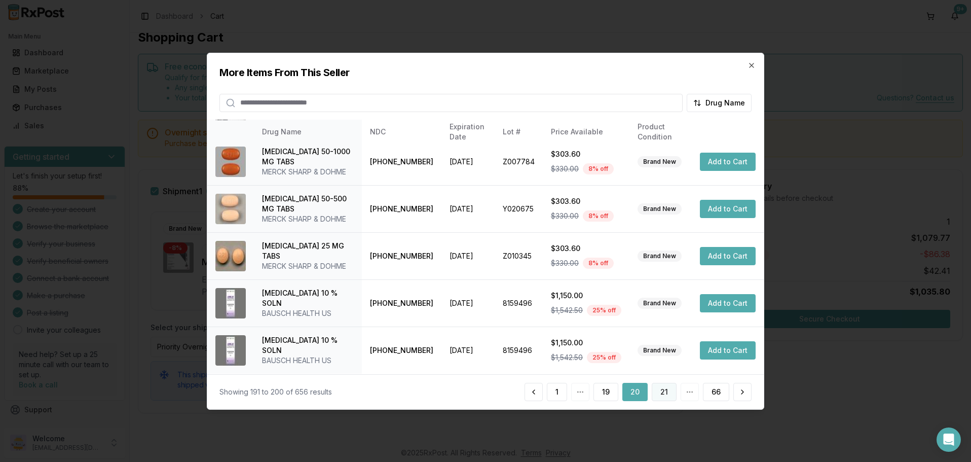
click at [668, 393] on button "21" at bounding box center [664, 392] width 25 height 18
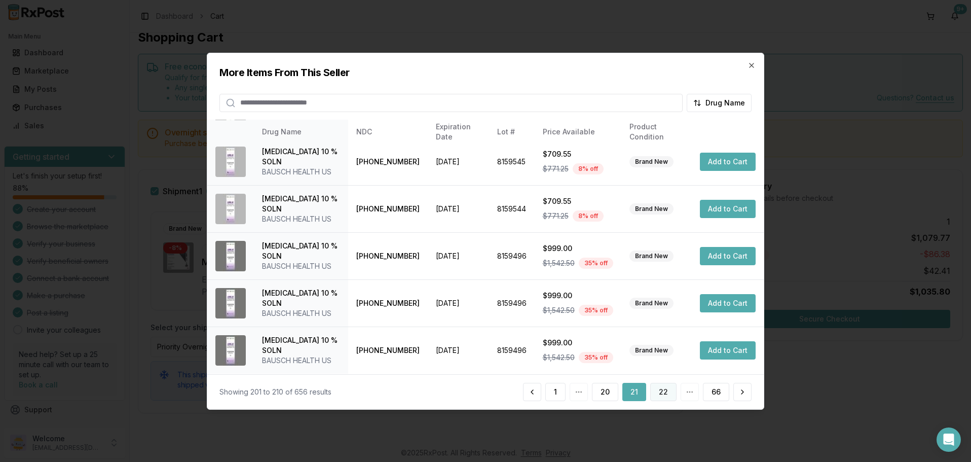
click at [665, 388] on button "22" at bounding box center [663, 392] width 26 height 18
click at [662, 398] on button "23" at bounding box center [663, 392] width 26 height 18
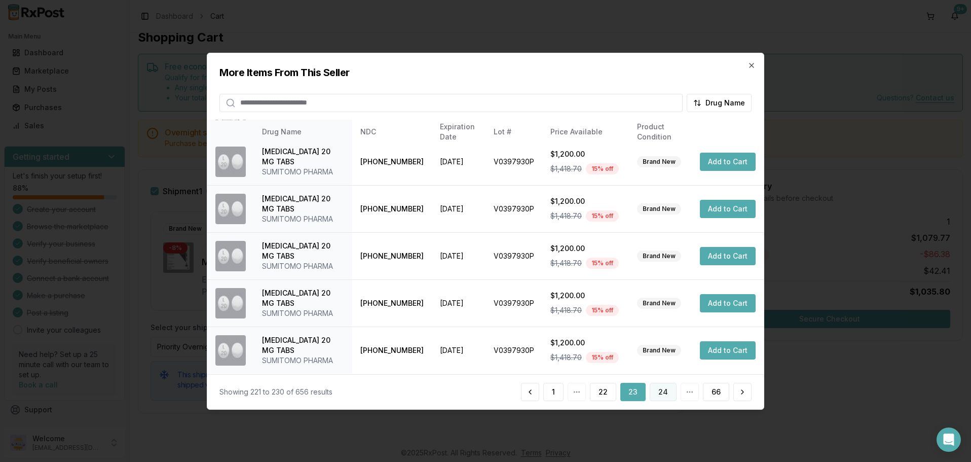
click at [665, 394] on button "24" at bounding box center [663, 392] width 27 height 18
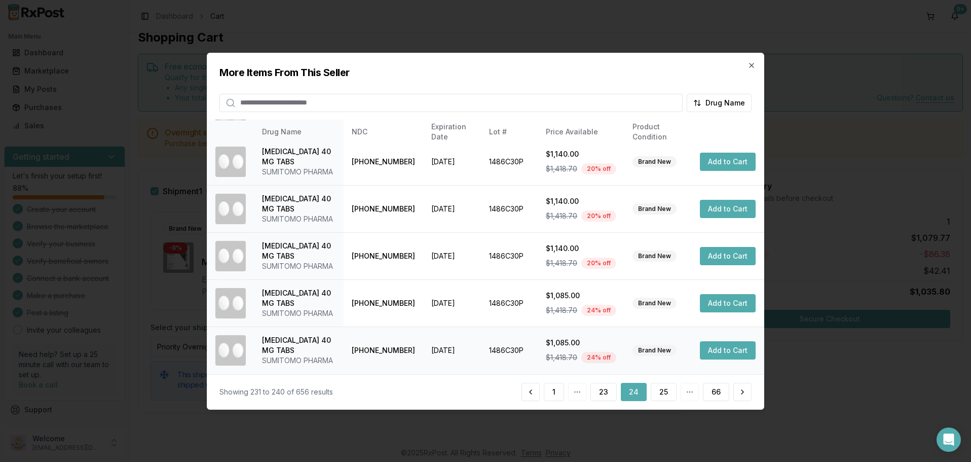
scroll to position [343, 0]
click at [664, 388] on button "25" at bounding box center [664, 392] width 26 height 18
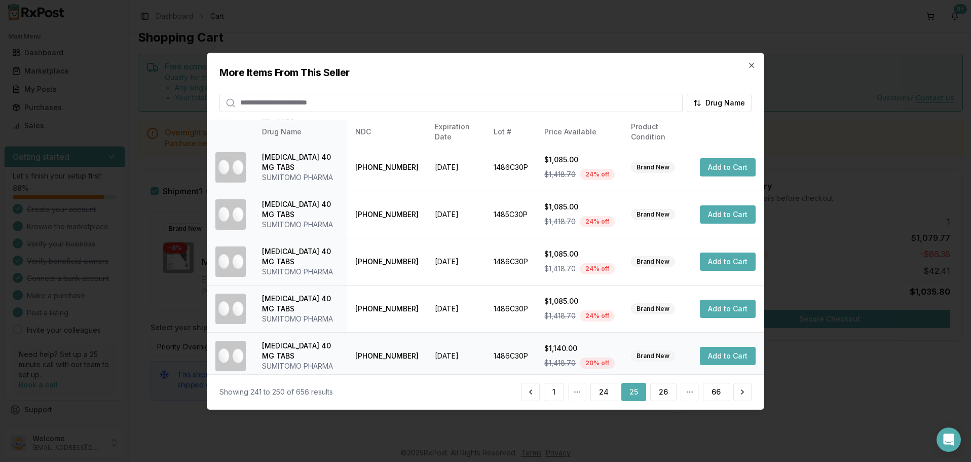
scroll to position [242, 0]
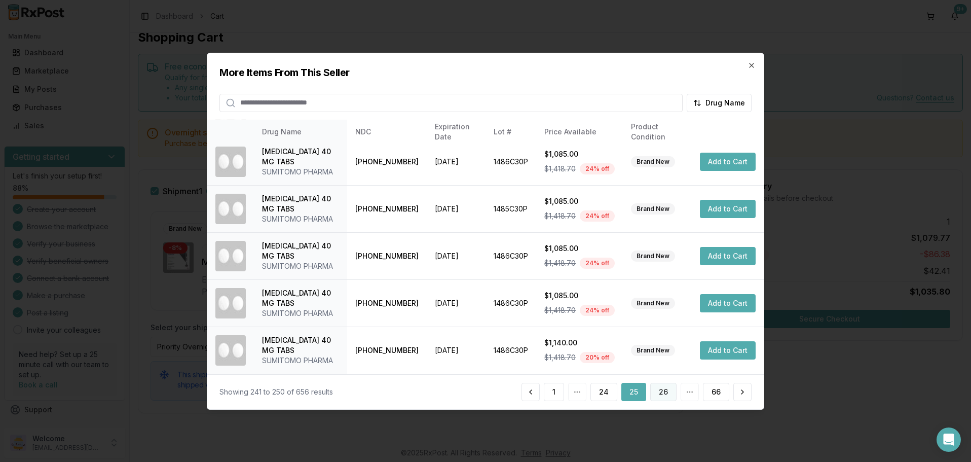
click at [660, 394] on button "26" at bounding box center [663, 392] width 26 height 18
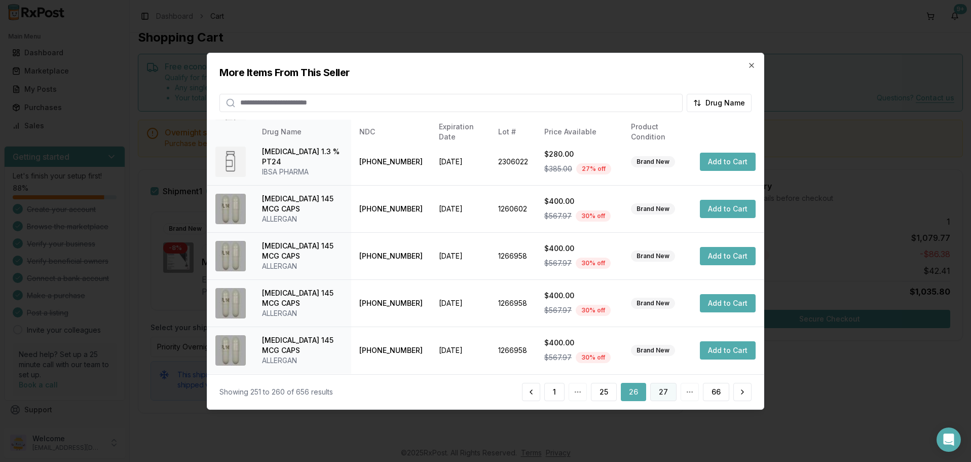
click at [663, 392] on button "27" at bounding box center [663, 392] width 26 height 18
click at [669, 390] on button "28" at bounding box center [663, 392] width 26 height 18
click at [659, 390] on button "29" at bounding box center [663, 392] width 26 height 18
click at [670, 398] on button "30" at bounding box center [663, 392] width 26 height 18
click at [663, 388] on button "31" at bounding box center [664, 392] width 25 height 18
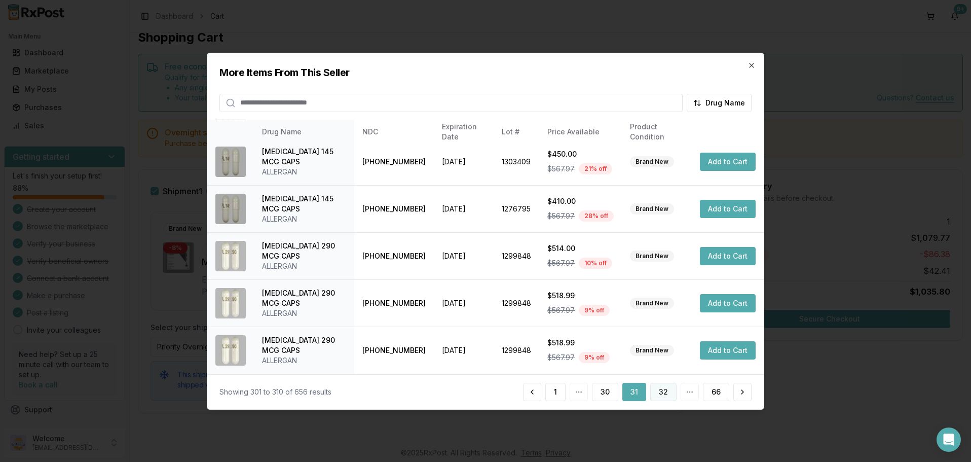
click at [662, 389] on button "32" at bounding box center [663, 392] width 26 height 18
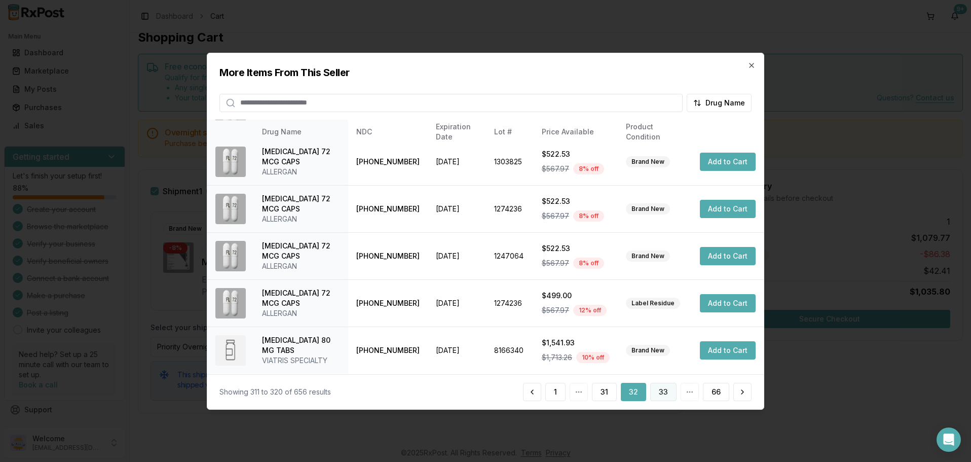
click at [668, 393] on button "33" at bounding box center [663, 392] width 26 height 18
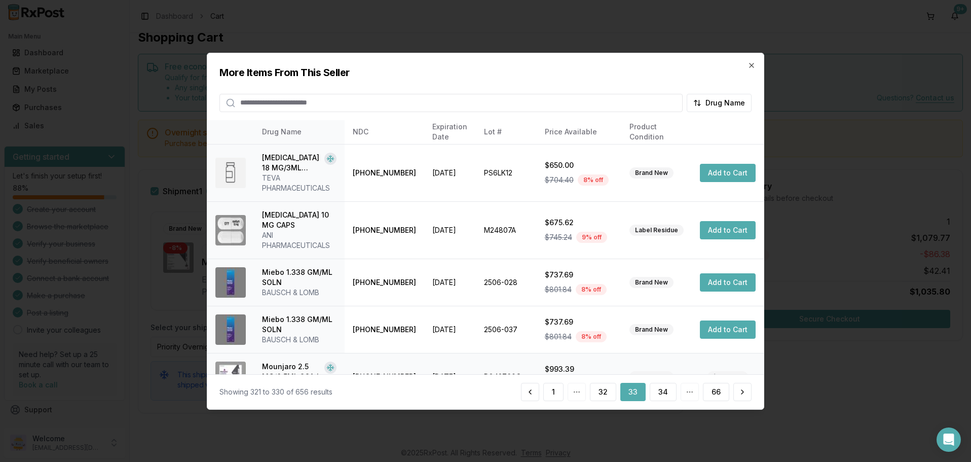
scroll to position [262, 0]
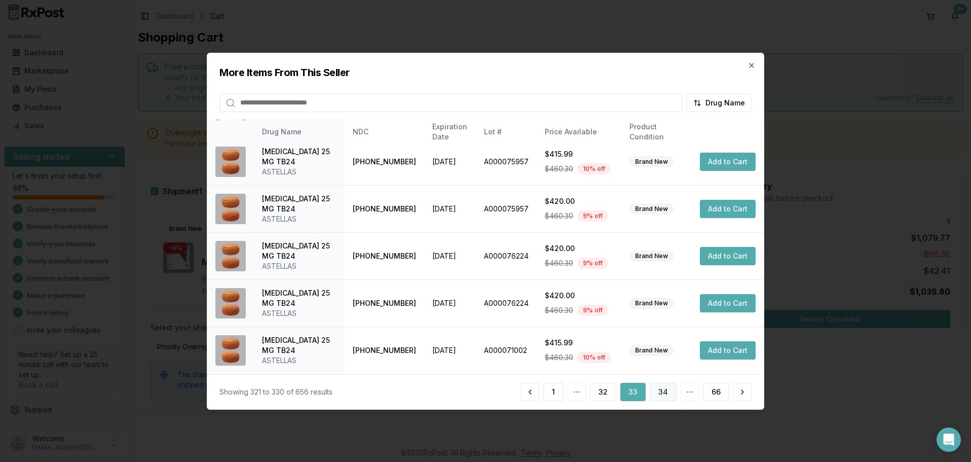
click at [664, 393] on button "34" at bounding box center [663, 392] width 27 height 18
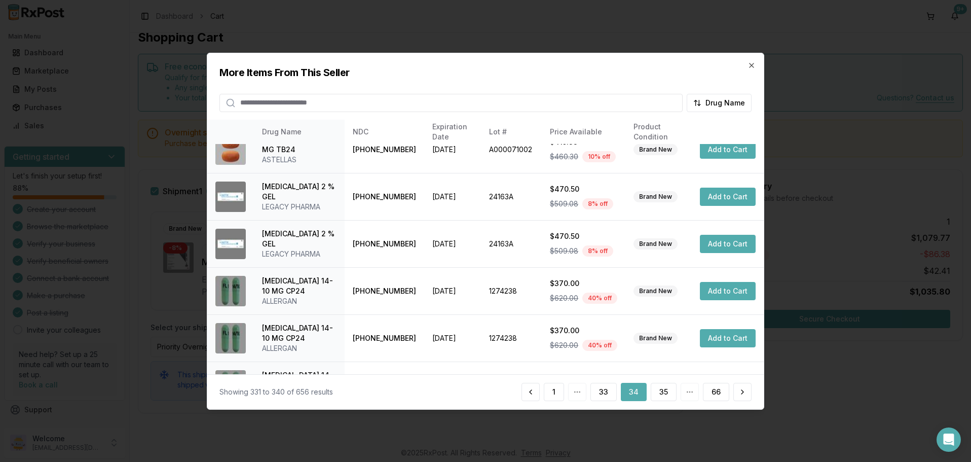
scroll to position [242, 0]
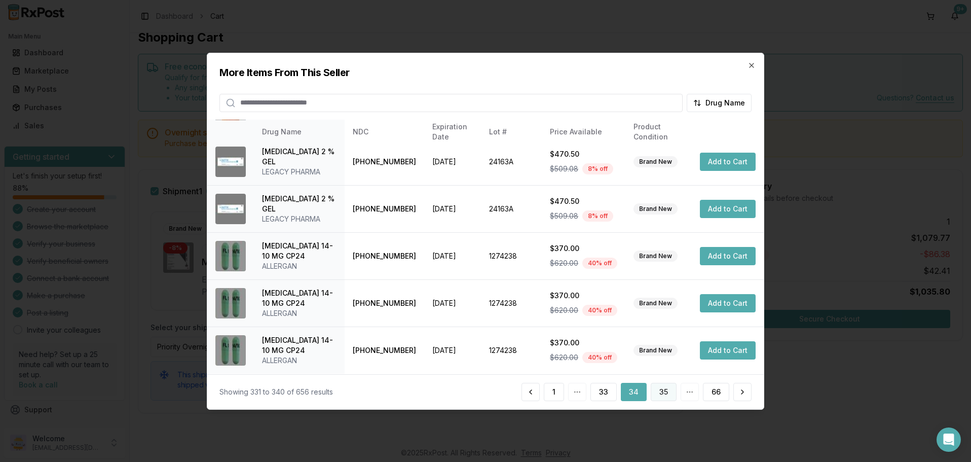
click at [660, 391] on button "35" at bounding box center [664, 392] width 26 height 18
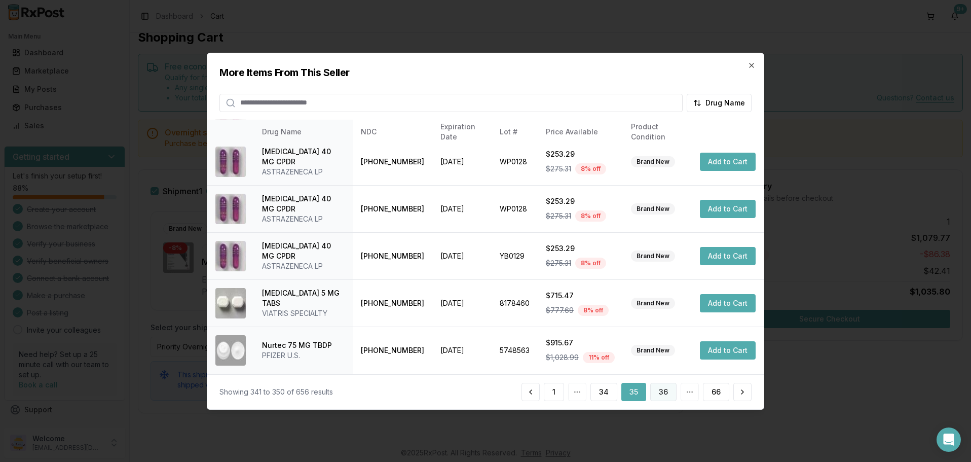
click at [661, 392] on button "36" at bounding box center [663, 392] width 26 height 18
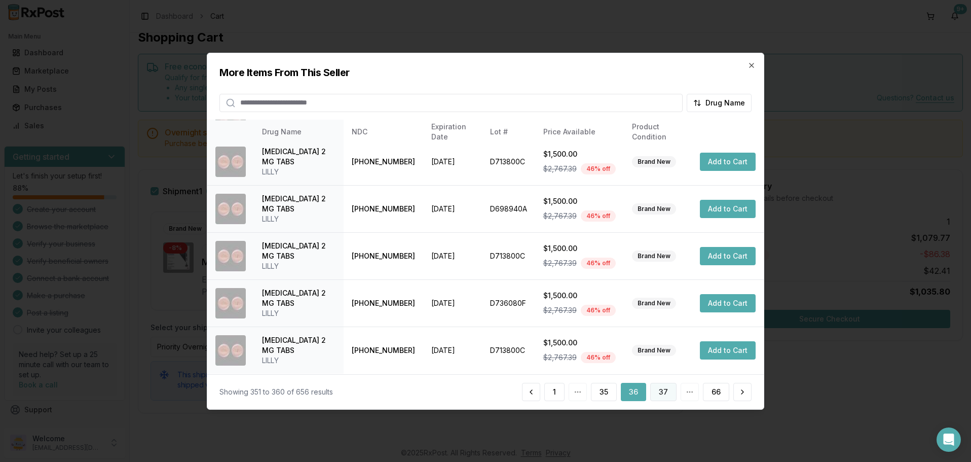
click at [663, 395] on button "37" at bounding box center [663, 392] width 26 height 18
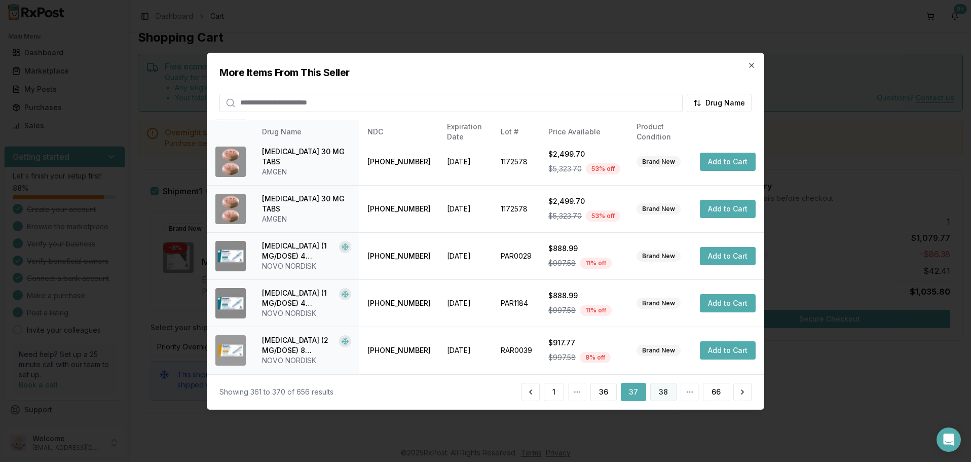
click at [659, 392] on button "38" at bounding box center [663, 392] width 26 height 18
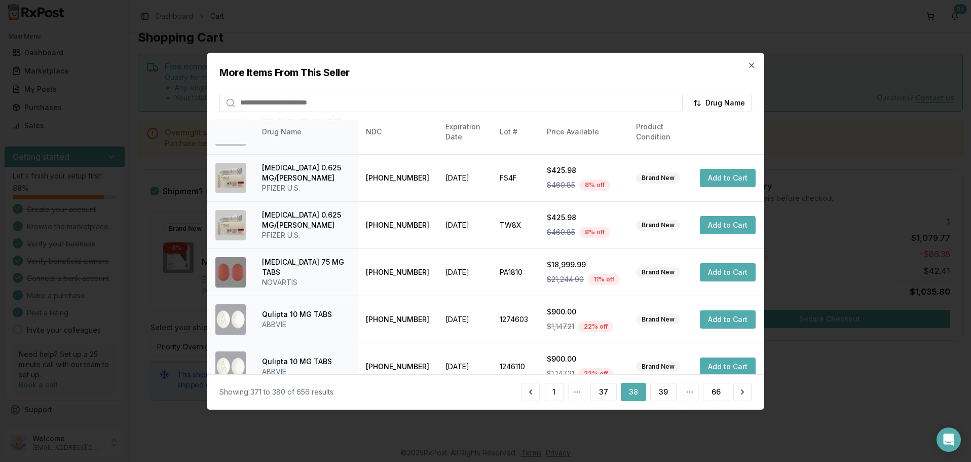
scroll to position [252, 0]
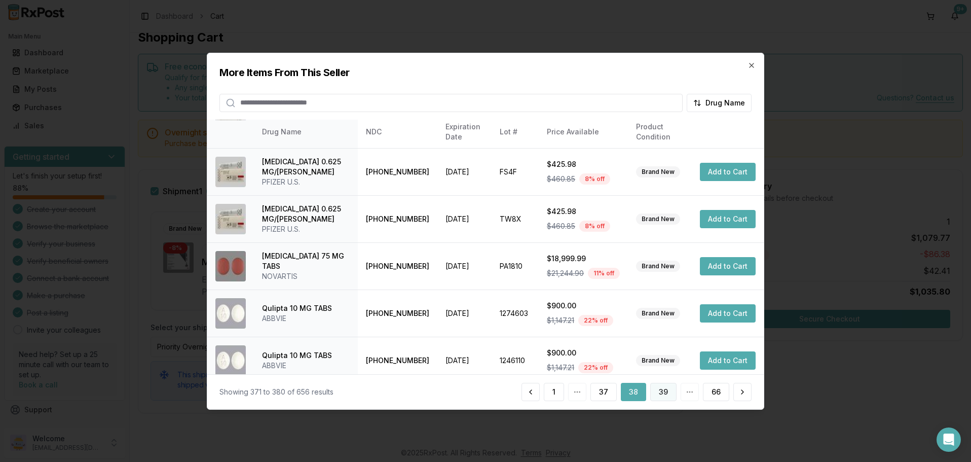
click at [659, 389] on button "39" at bounding box center [663, 392] width 26 height 18
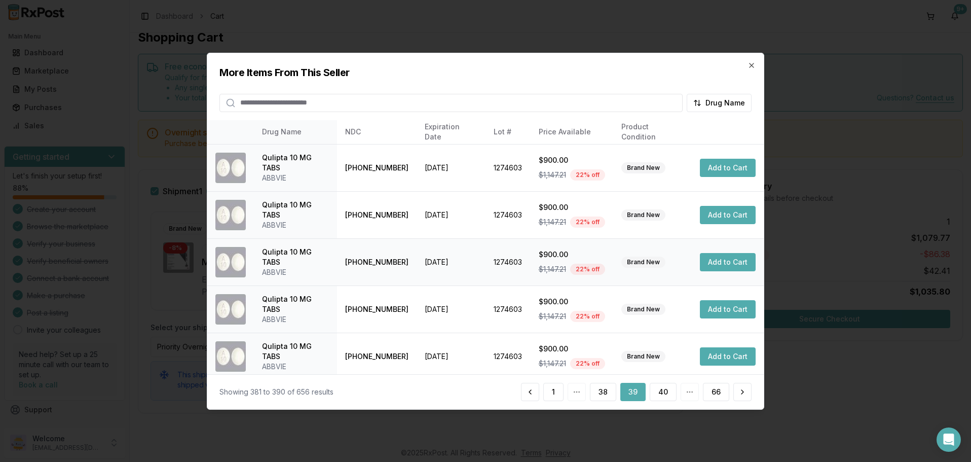
scroll to position [242, 0]
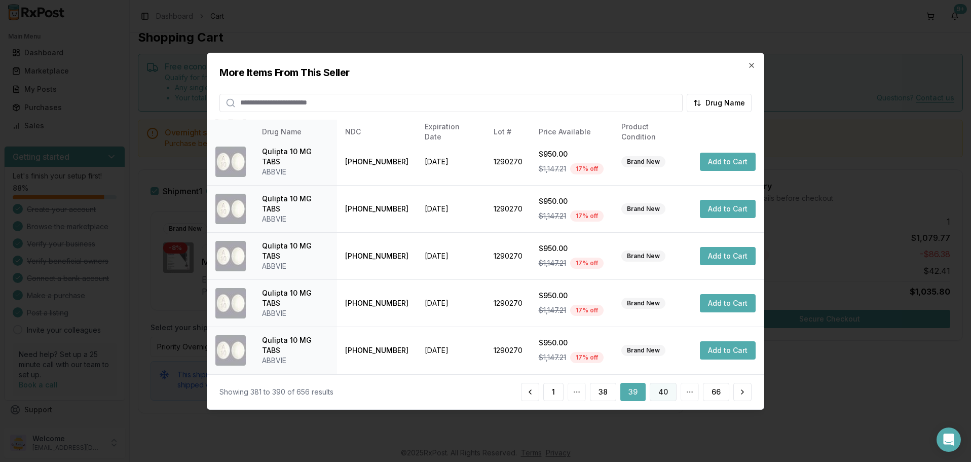
click at [654, 395] on button "40" at bounding box center [663, 392] width 27 height 18
click at [663, 393] on button "41" at bounding box center [663, 392] width 25 height 18
click at [661, 394] on button "42" at bounding box center [663, 392] width 27 height 18
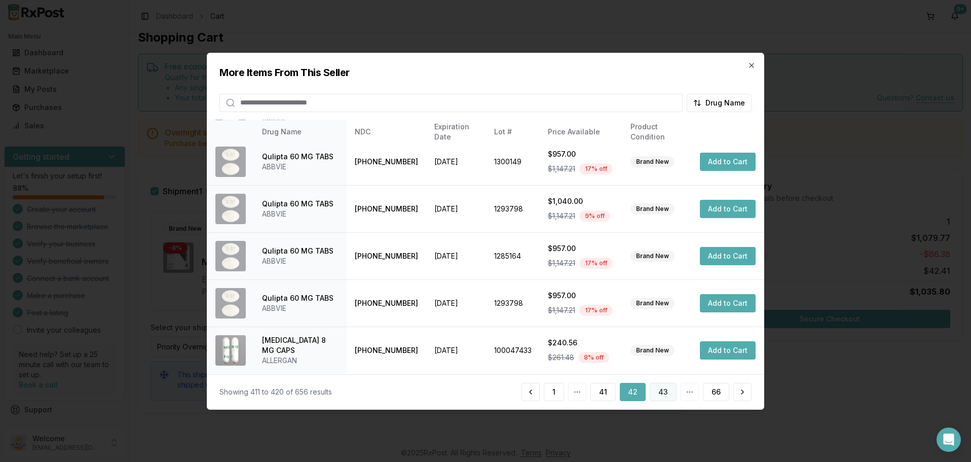
click at [660, 390] on button "43" at bounding box center [663, 392] width 27 height 18
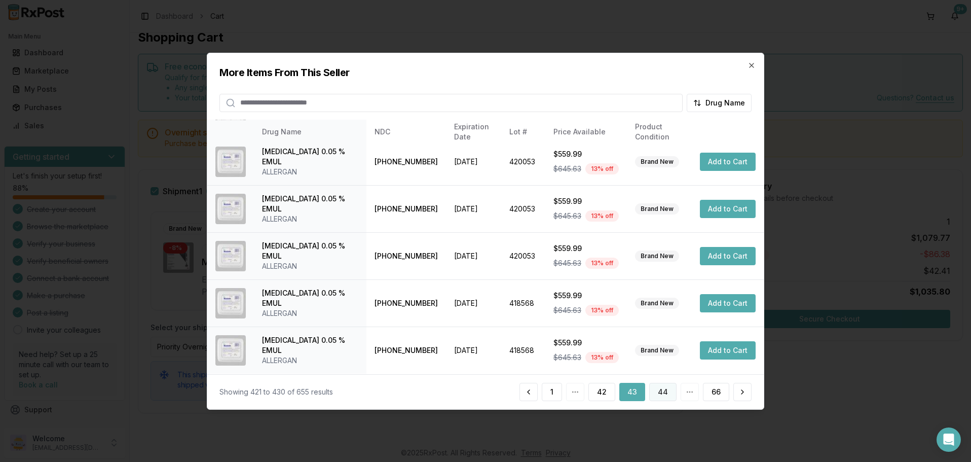
click at [656, 388] on button "44" at bounding box center [662, 392] width 27 height 18
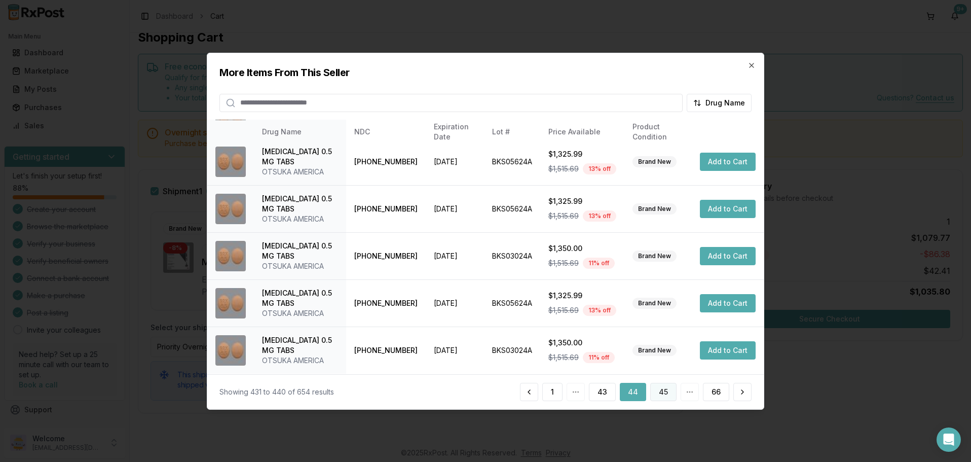
click at [664, 391] on button "45" at bounding box center [663, 392] width 26 height 18
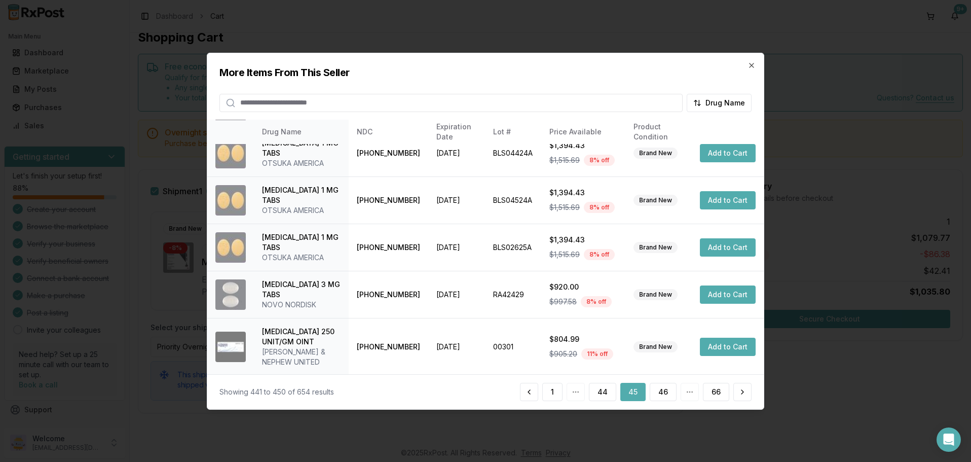
scroll to position [252, 0]
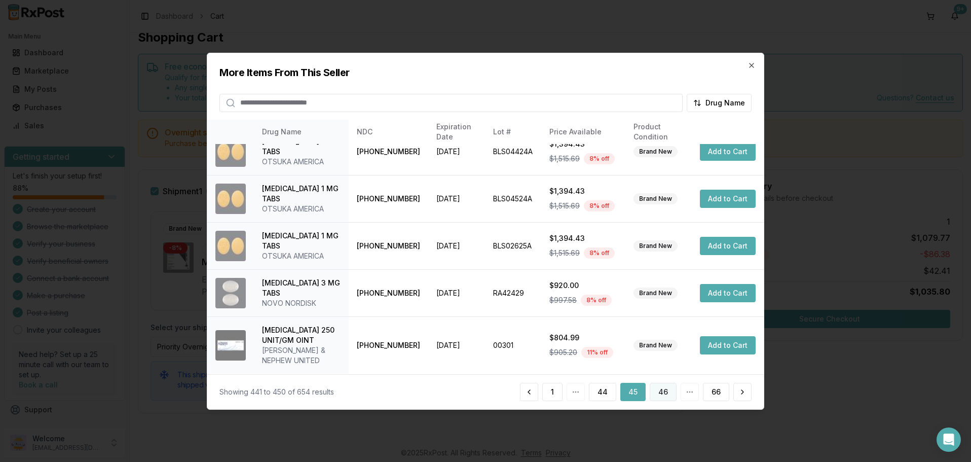
click at [659, 391] on button "46" at bounding box center [663, 392] width 27 height 18
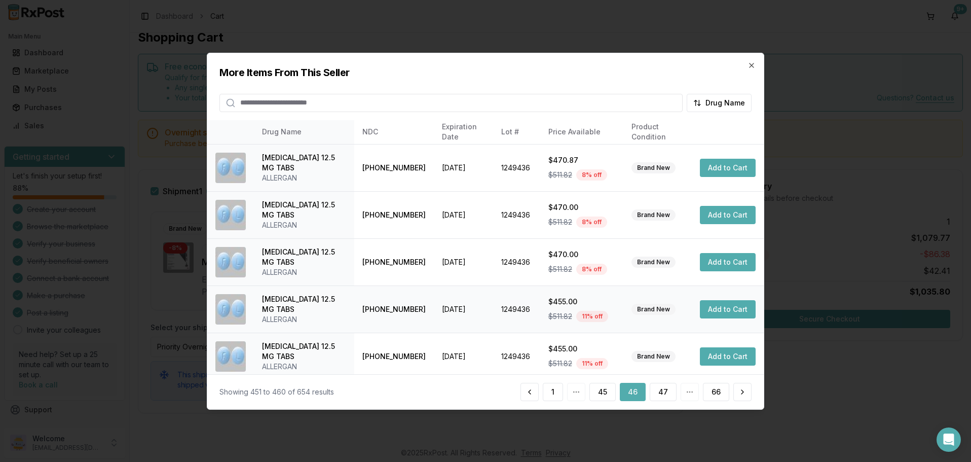
scroll to position [242, 0]
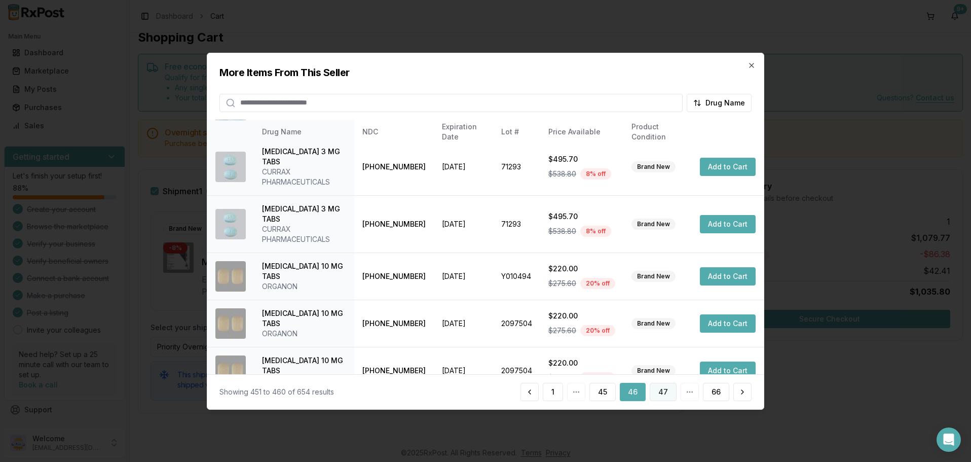
click at [665, 391] on button "47" at bounding box center [663, 392] width 27 height 18
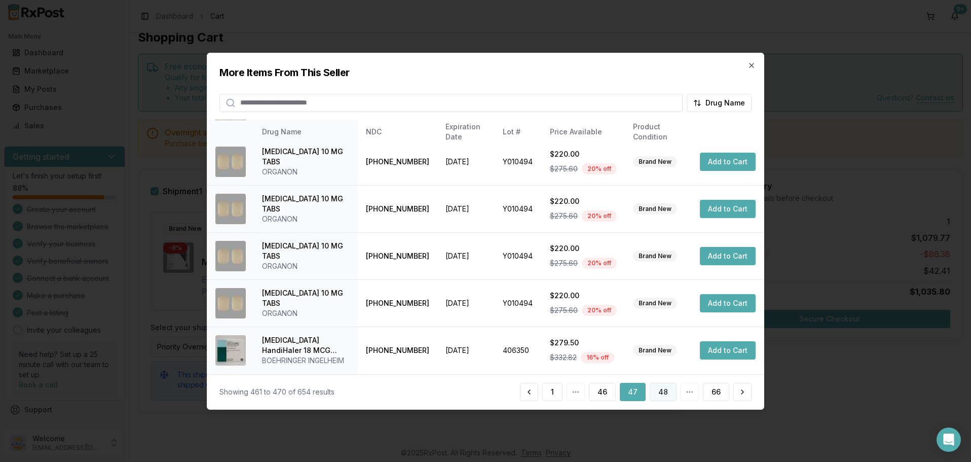
click at [659, 391] on button "48" at bounding box center [663, 392] width 27 height 18
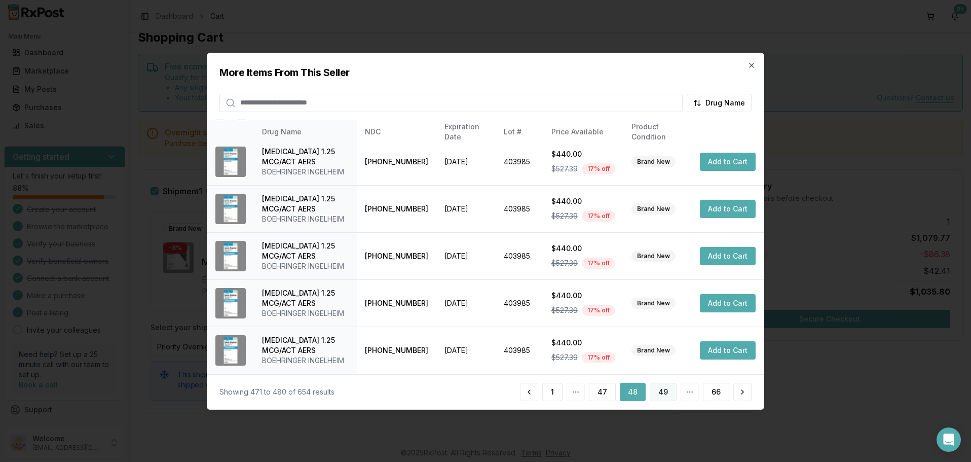
click at [665, 393] on button "49" at bounding box center [663, 392] width 27 height 18
click at [662, 392] on button "50" at bounding box center [664, 392] width 26 height 18
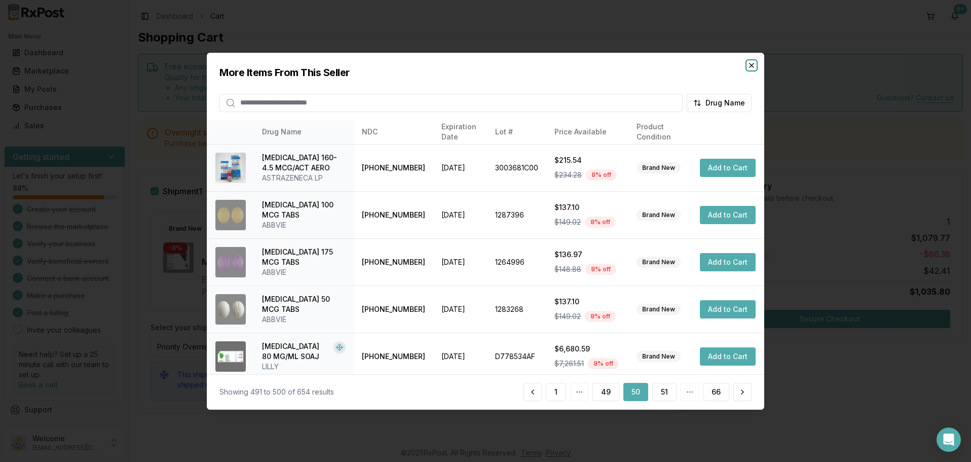
click at [751, 63] on icon "button" at bounding box center [752, 65] width 8 height 8
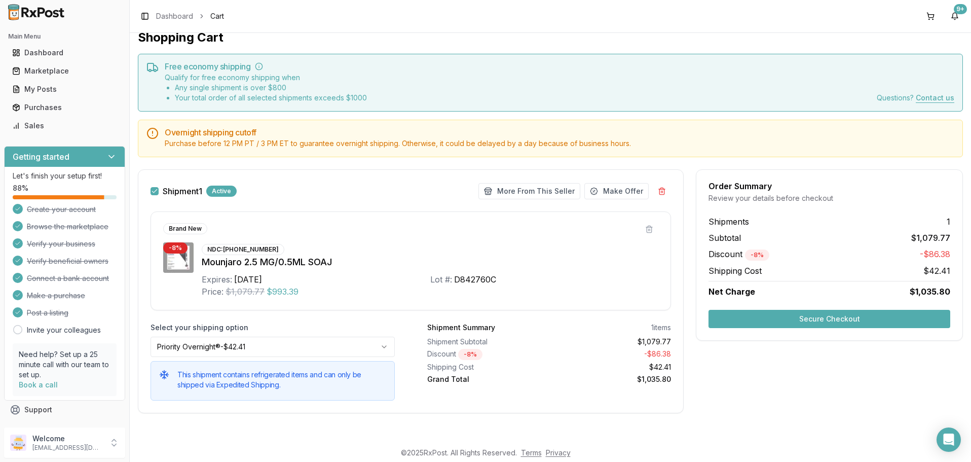
scroll to position [0, 0]
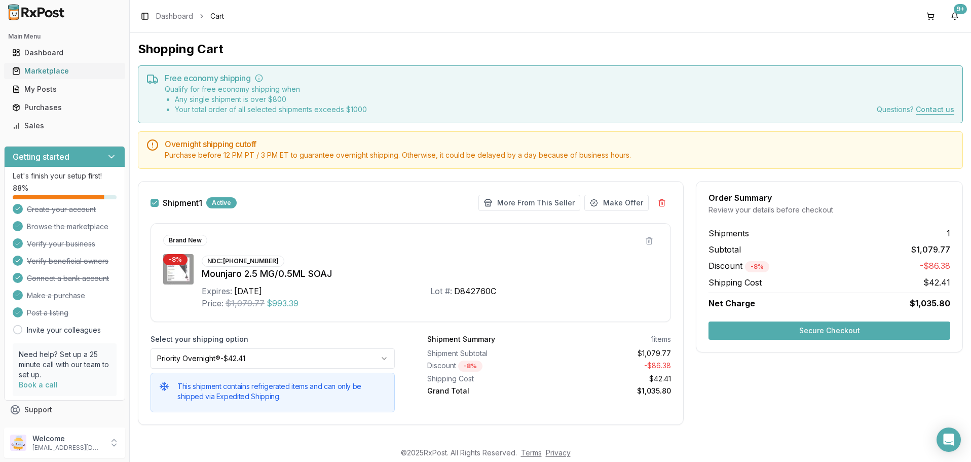
click at [40, 69] on div "Marketplace" at bounding box center [64, 71] width 105 height 10
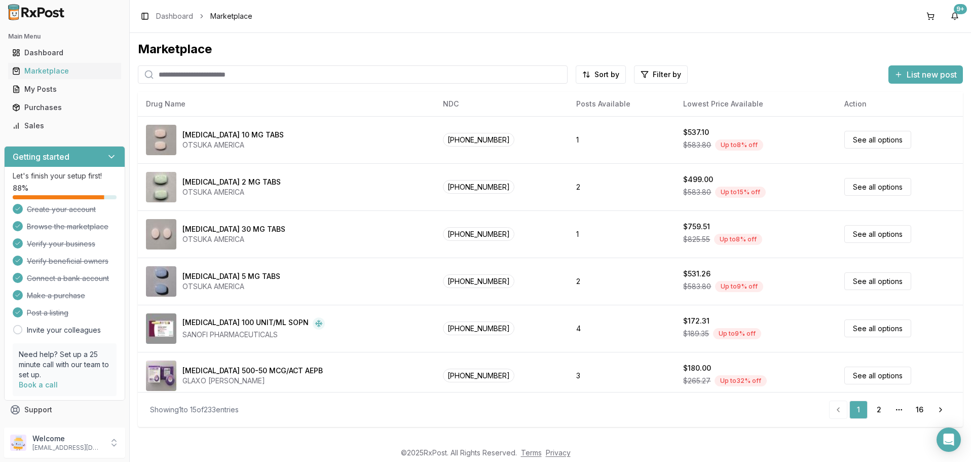
click at [188, 72] on input "search" at bounding box center [353, 74] width 430 height 18
paste input "**********"
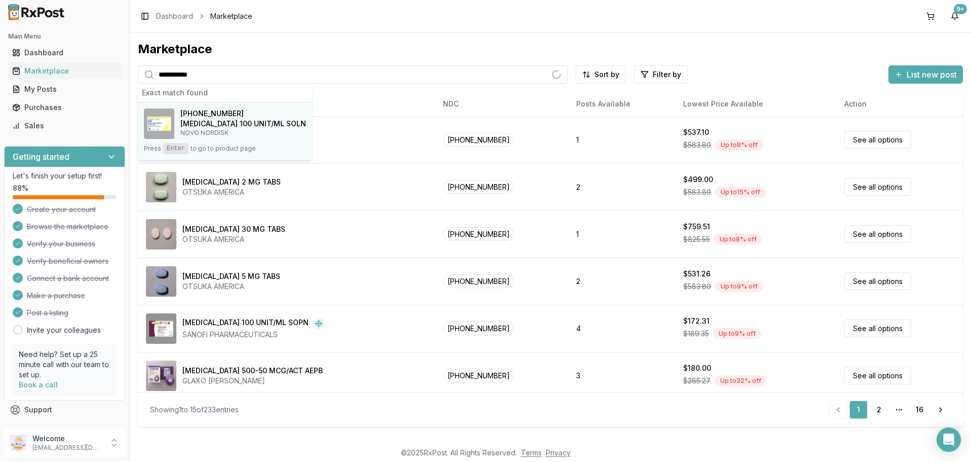
type input "**********"
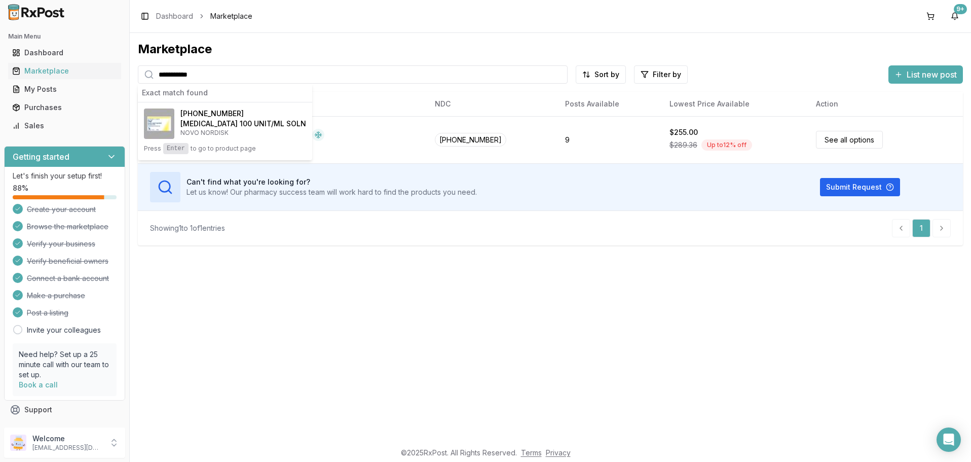
click at [217, 132] on p "NOVO NORDISK" at bounding box center [243, 133] width 126 height 8
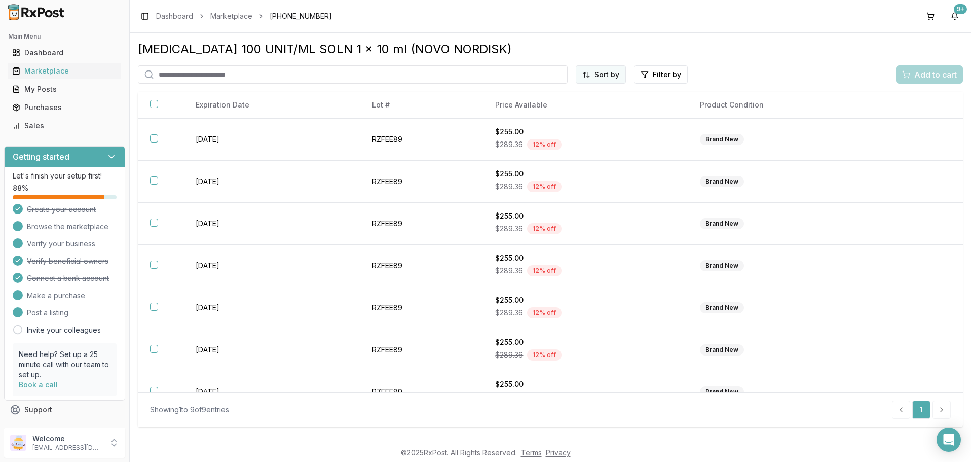
click at [602, 79] on html "Main Menu Dashboard Marketplace My Posts Purchases Sales Getting started Let's …" at bounding box center [485, 231] width 971 height 462
click at [568, 110] on div "Price (Low to High)" at bounding box center [576, 112] width 96 height 16
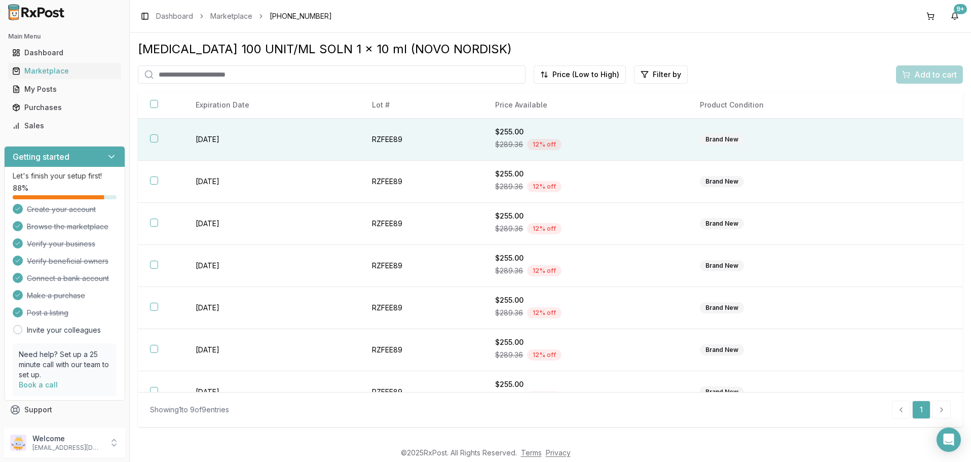
click at [153, 141] on button "button" at bounding box center [154, 138] width 8 height 8
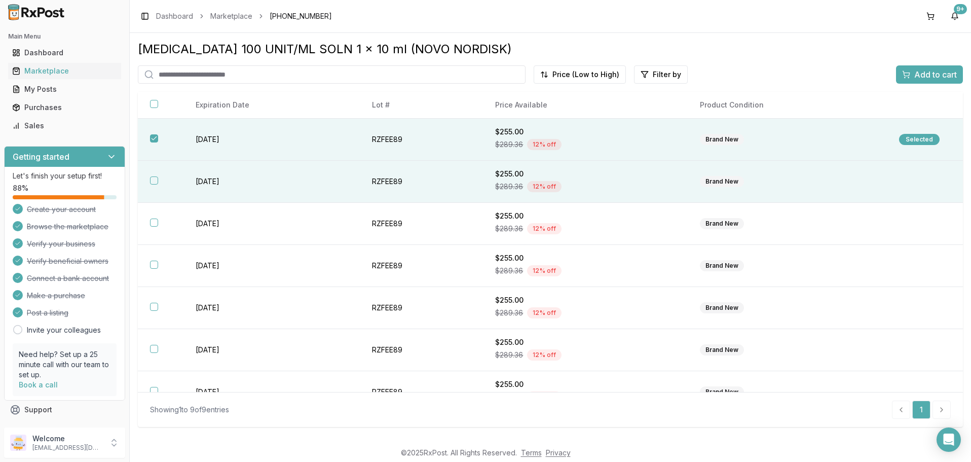
click at [153, 184] on button "button" at bounding box center [154, 180] width 8 height 8
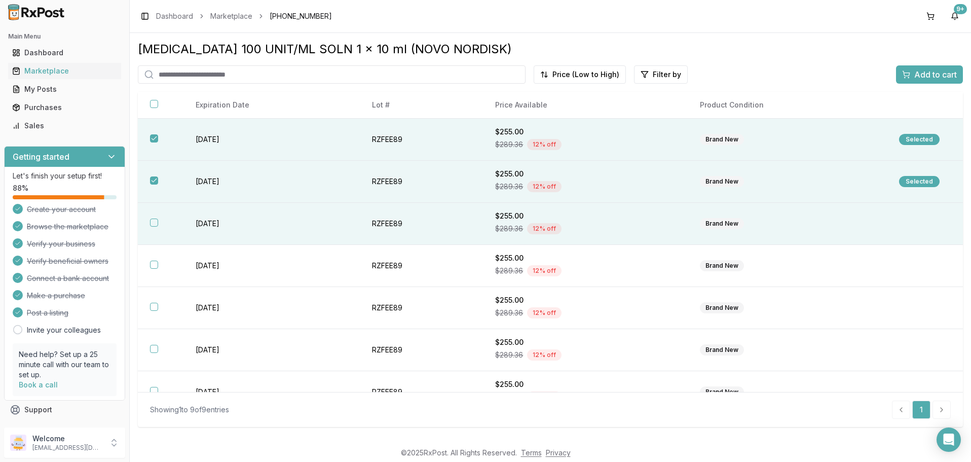
click at [154, 227] on button "button" at bounding box center [154, 222] width 8 height 8
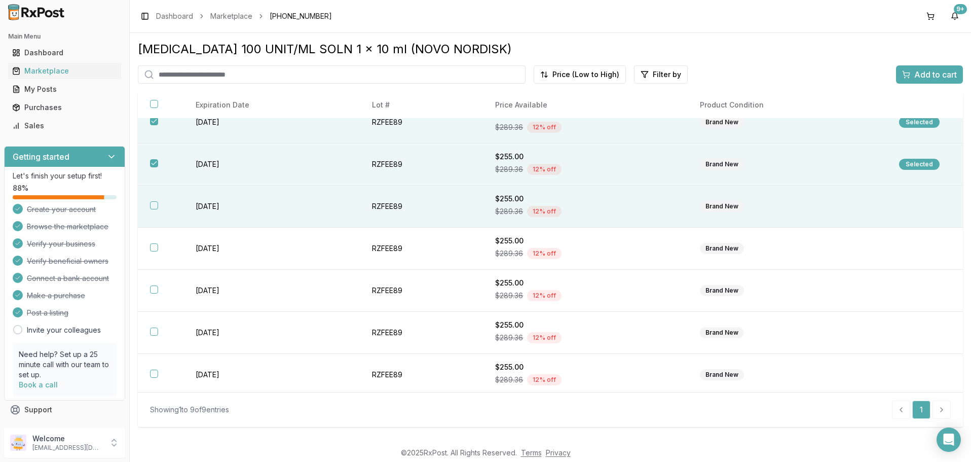
scroll to position [107, 0]
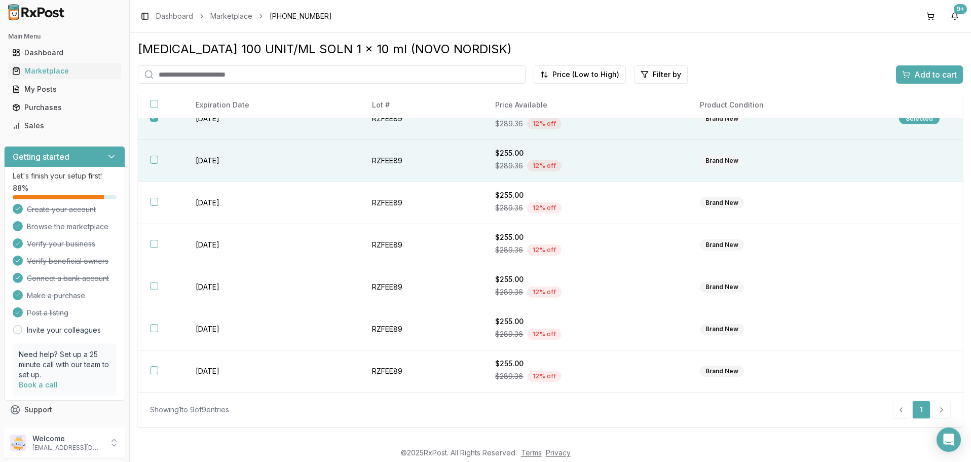
click at [155, 164] on button "button" at bounding box center [154, 160] width 8 height 8
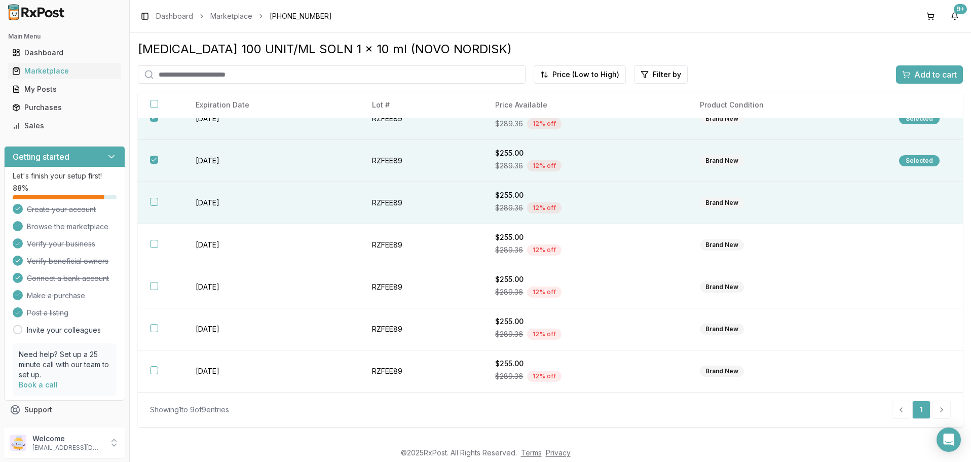
click at [154, 203] on button "button" at bounding box center [154, 202] width 8 height 8
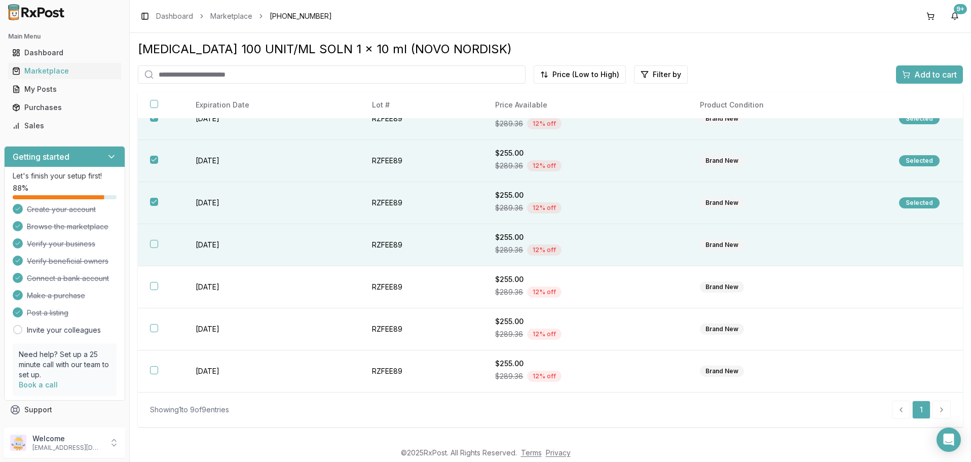
click at [157, 246] on button "button" at bounding box center [154, 244] width 8 height 8
click at [933, 76] on span "Add to cart" at bounding box center [935, 74] width 43 height 12
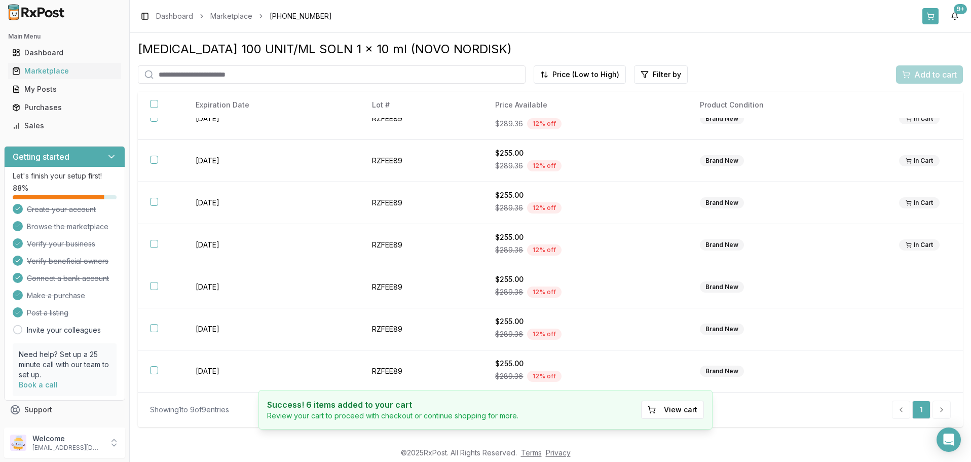
click at [927, 14] on button at bounding box center [930, 16] width 16 height 16
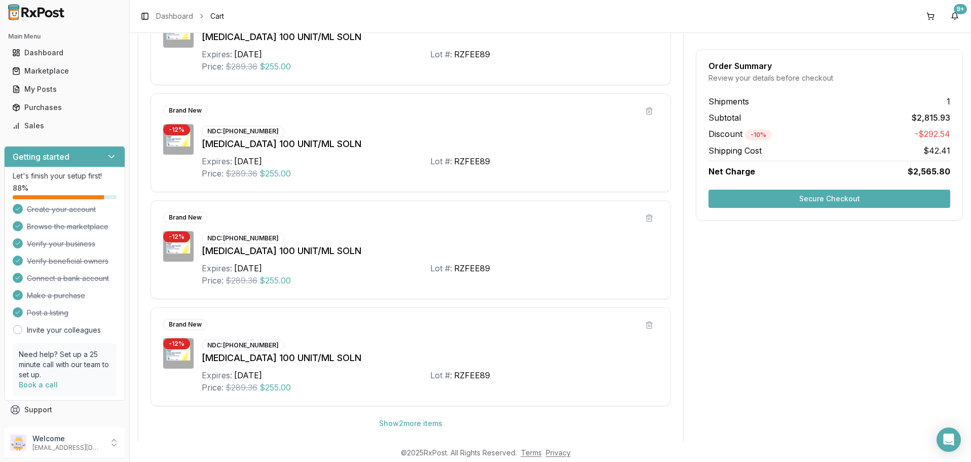
scroll to position [465, 0]
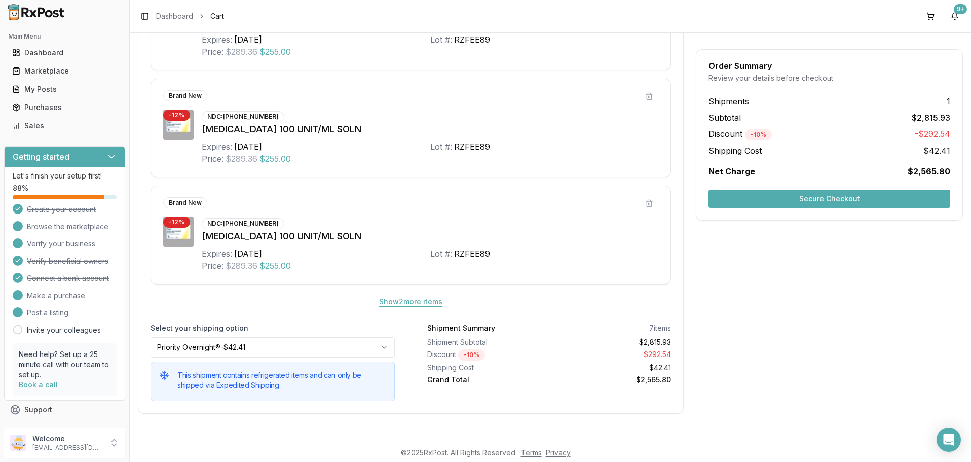
click at [410, 301] on button "Show 2 more item s" at bounding box center [411, 301] width 80 height 18
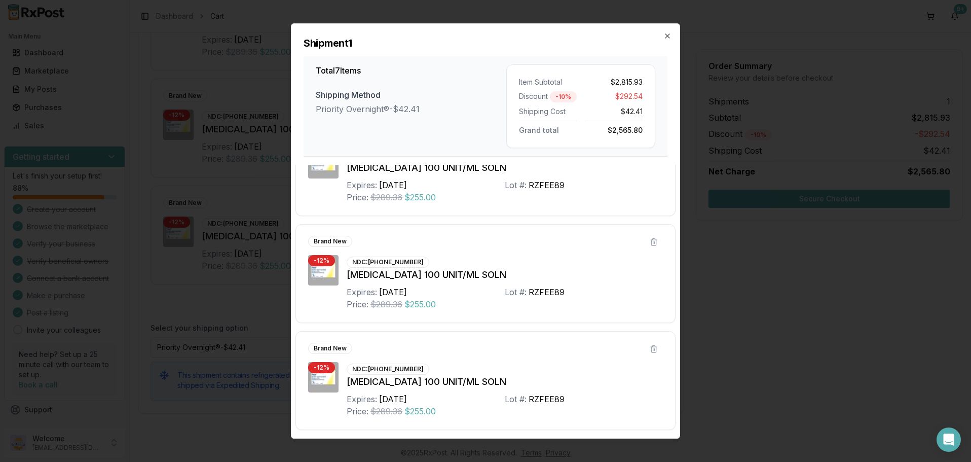
scroll to position [0, 0]
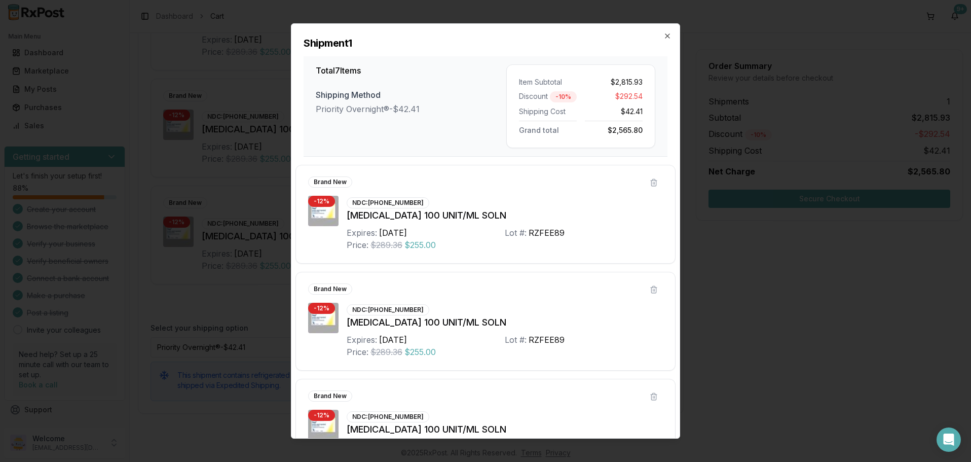
click at [842, 194] on body "Main Menu Dashboard Marketplace My Posts Purchases Sales Getting started Let's …" at bounding box center [485, 231] width 971 height 462
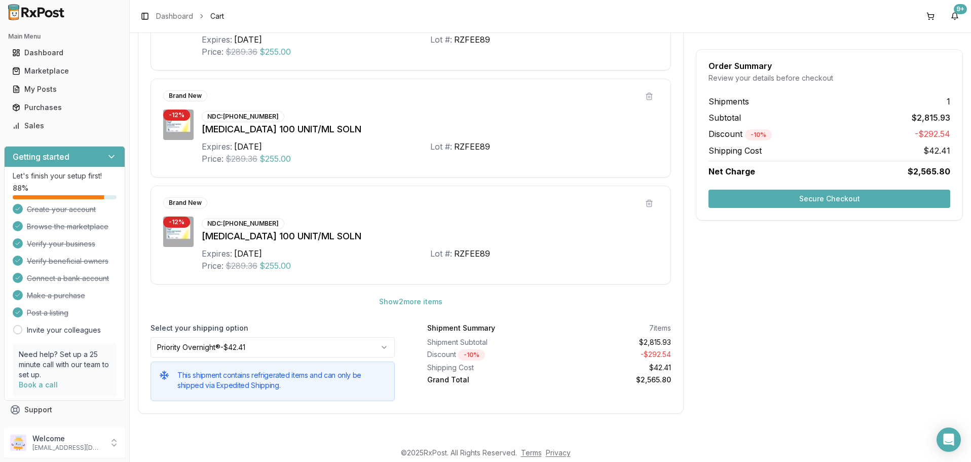
click at [835, 197] on button "Secure Checkout" at bounding box center [830, 199] width 242 height 18
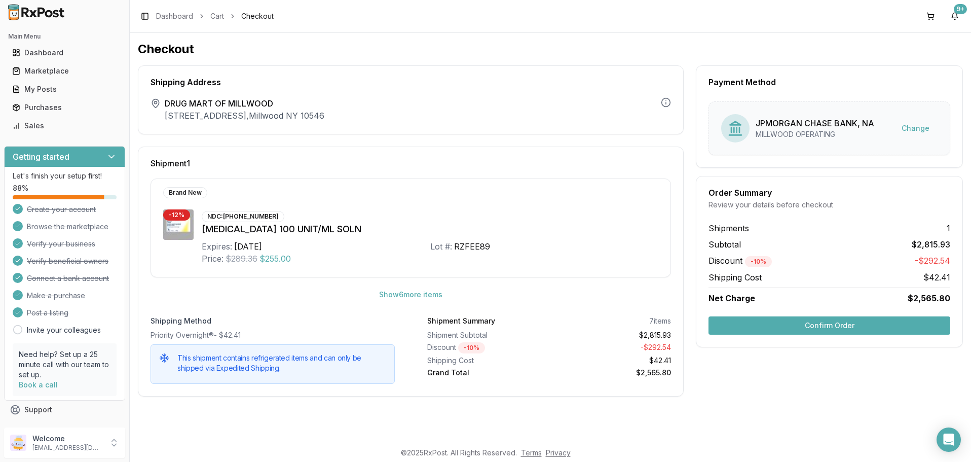
click at [823, 323] on button "Confirm Order" at bounding box center [830, 325] width 242 height 18
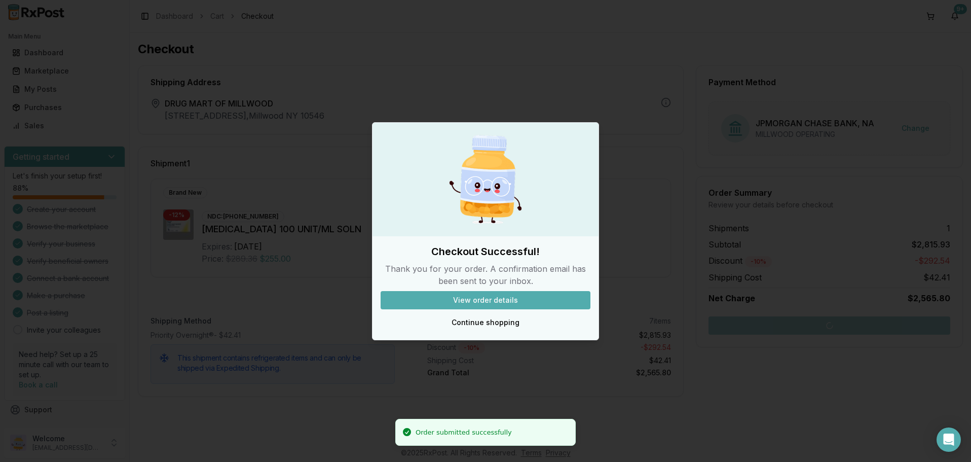
click at [487, 302] on button "View order details" at bounding box center [486, 300] width 210 height 18
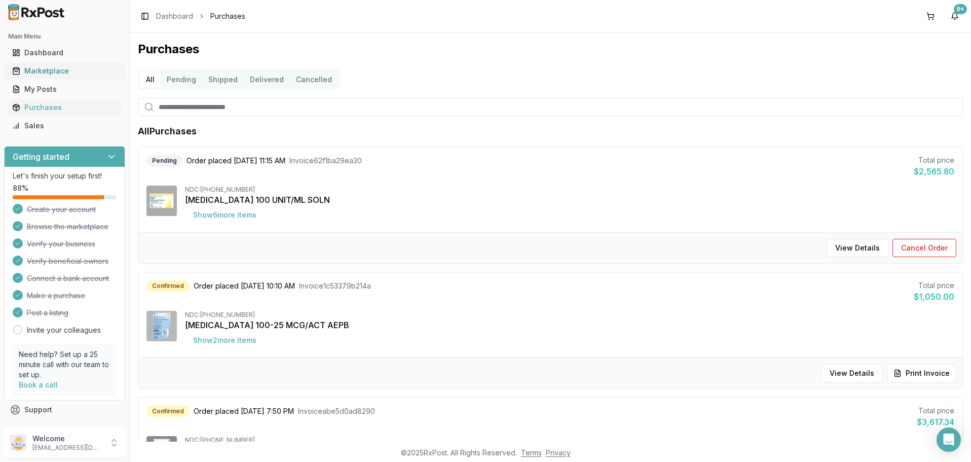
click at [41, 73] on div "Marketplace" at bounding box center [64, 71] width 105 height 10
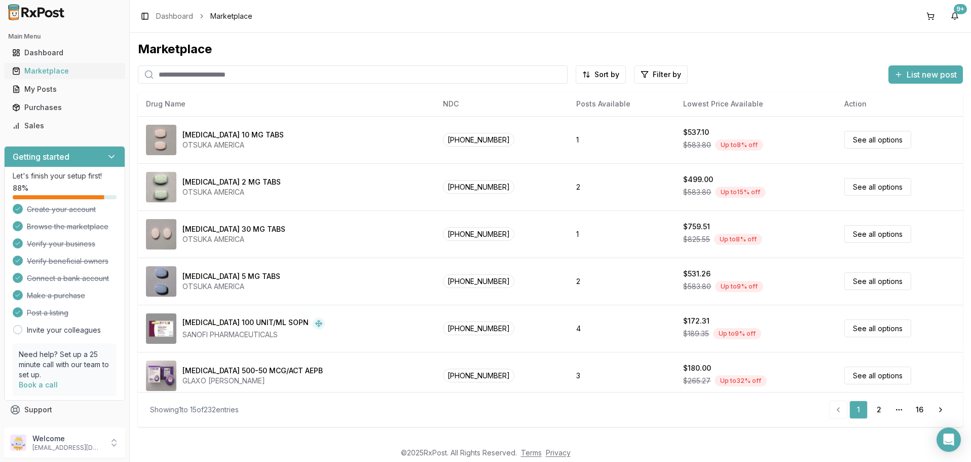
click at [44, 70] on div "Marketplace" at bounding box center [64, 71] width 105 height 10
click at [258, 81] on input "search" at bounding box center [353, 74] width 430 height 18
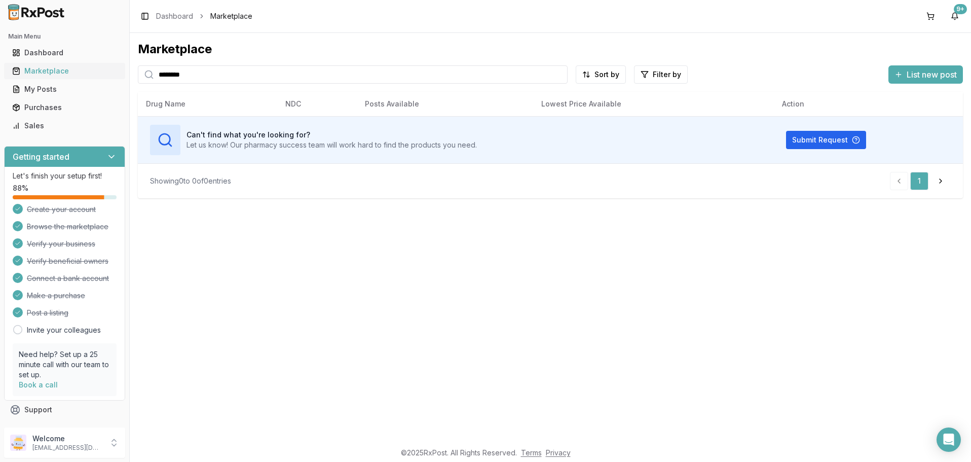
drag, startPoint x: 61, startPoint y: 69, endPoint x: 20, endPoint y: 69, distance: 40.5
click at [138, 68] on input "********" at bounding box center [353, 74] width 430 height 18
drag, startPoint x: 221, startPoint y: 77, endPoint x: -1, endPoint y: 57, distance: 223.4
click at [138, 65] on input "********" at bounding box center [353, 74] width 430 height 18
drag, startPoint x: 219, startPoint y: 75, endPoint x: -1, endPoint y: 55, distance: 220.8
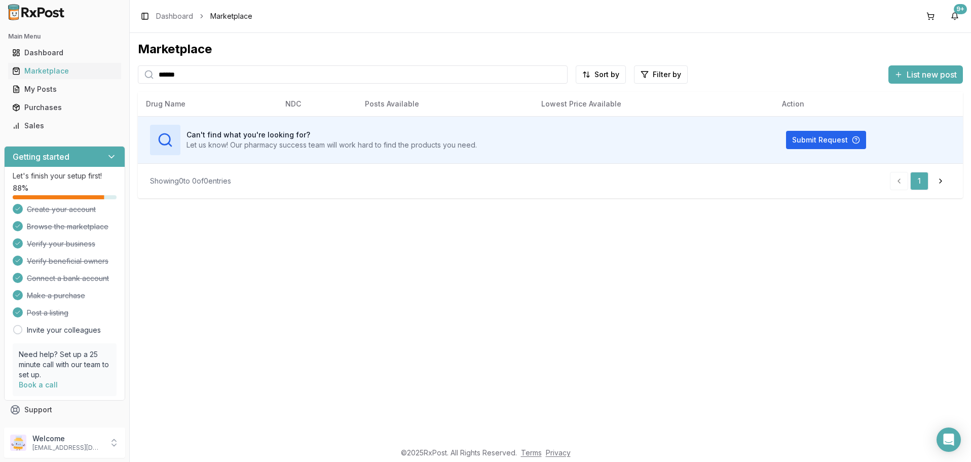
click at [138, 65] on input "******" at bounding box center [353, 74] width 430 height 18
type input "*******"
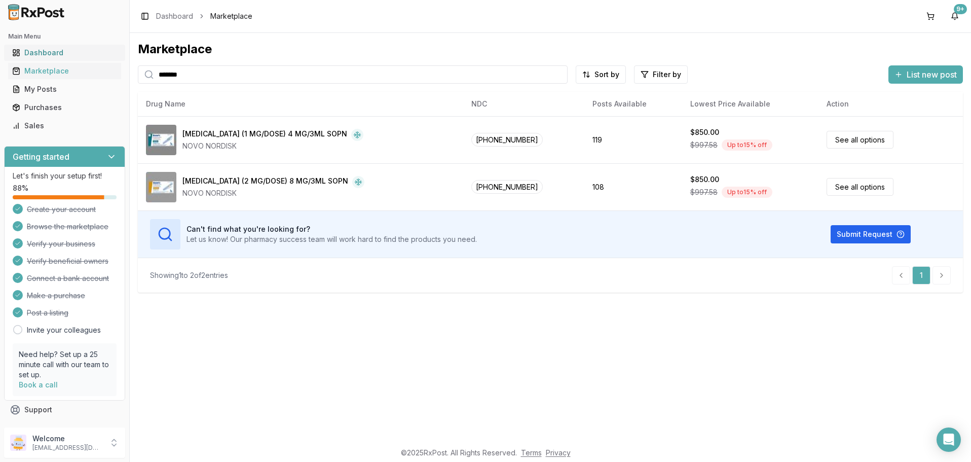
click at [52, 54] on div "Dashboard" at bounding box center [64, 53] width 105 height 10
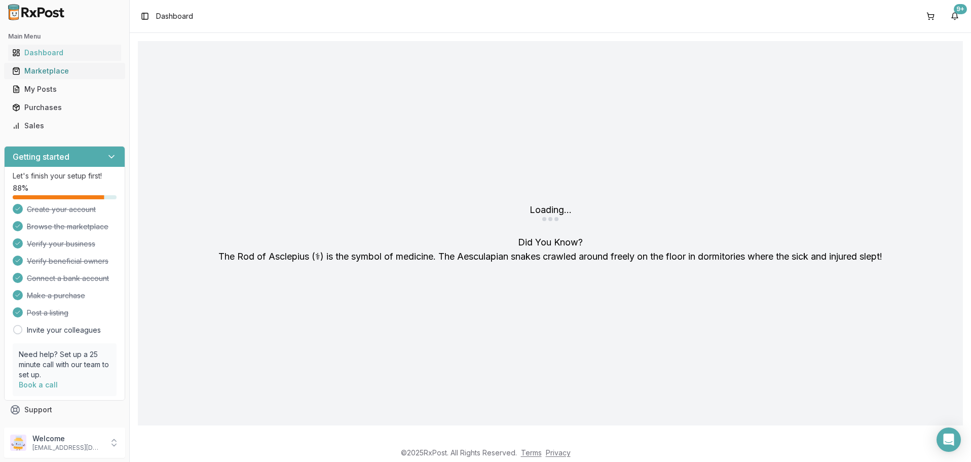
click at [39, 70] on div "Marketplace" at bounding box center [64, 71] width 105 height 10
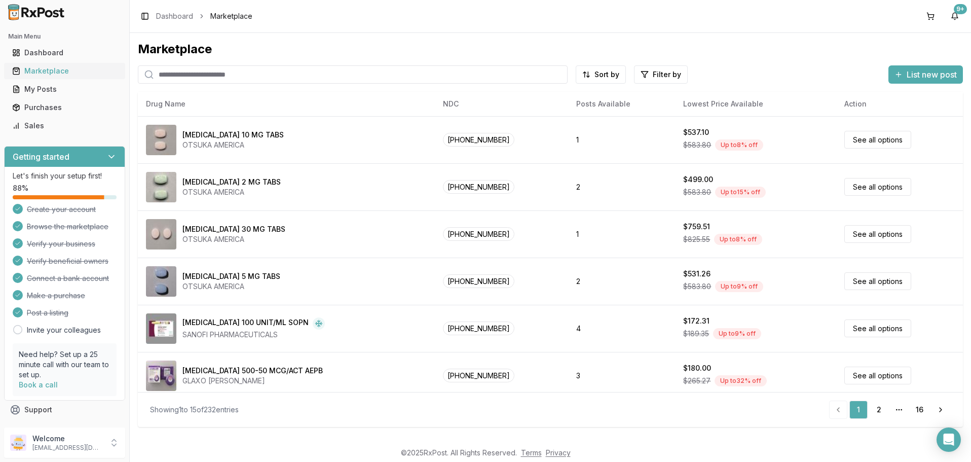
click at [43, 71] on div "Marketplace" at bounding box center [64, 71] width 105 height 10
